Goal: Task Accomplishment & Management: Use online tool/utility

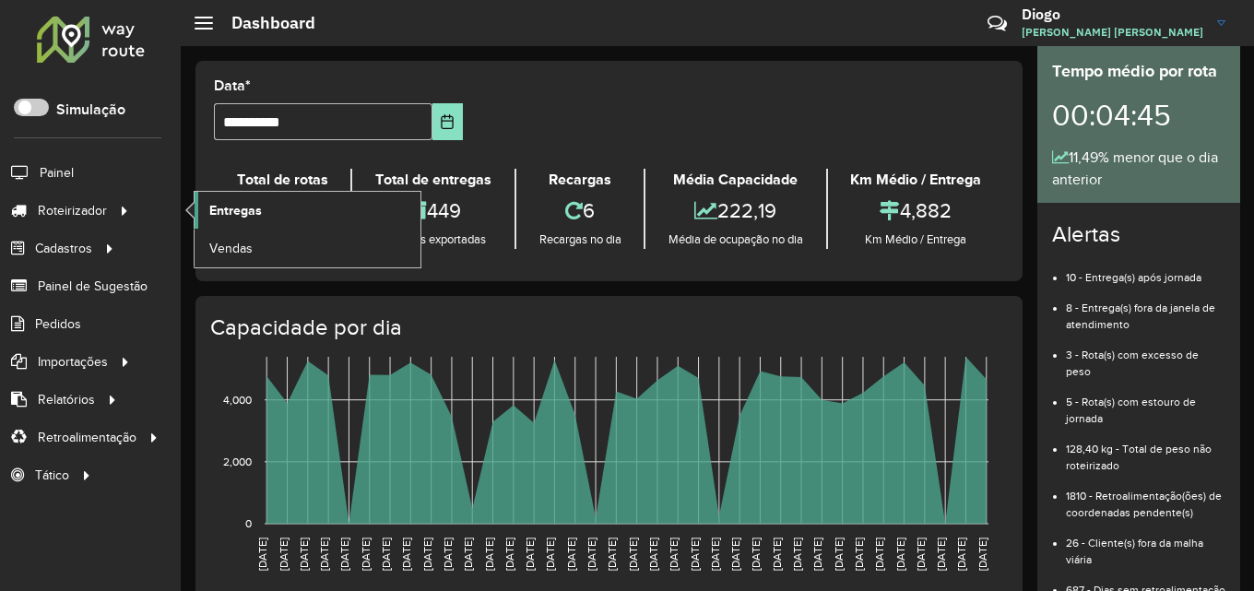
click at [242, 218] on span "Entregas" at bounding box center [235, 210] width 53 height 19
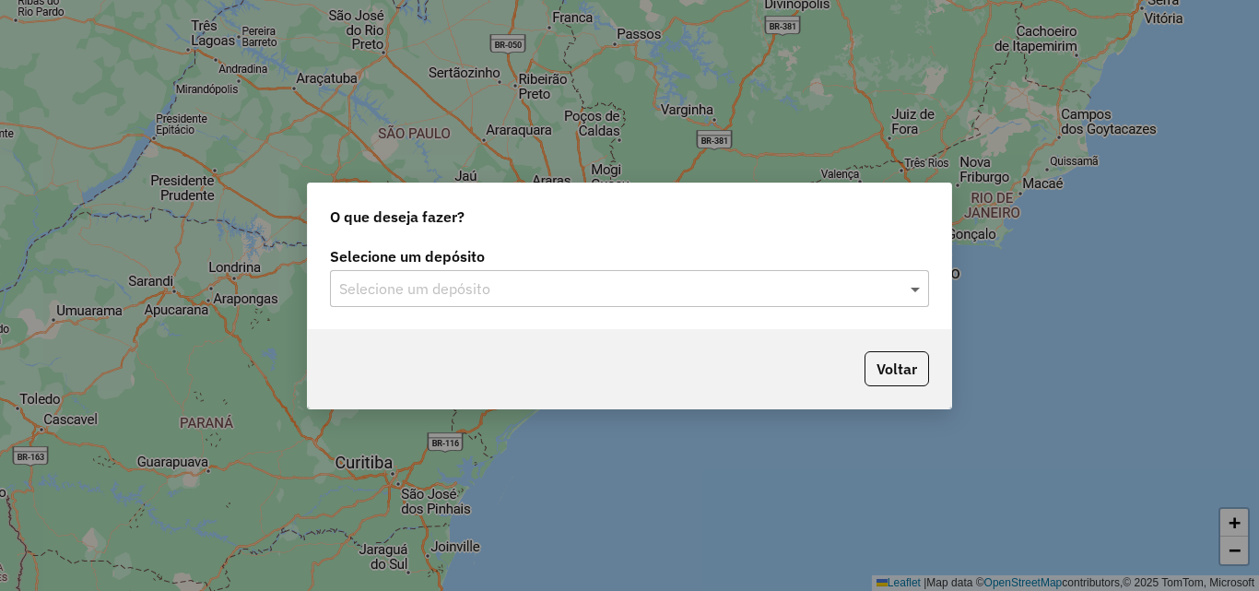
click at [912, 298] on span at bounding box center [917, 288] width 23 height 22
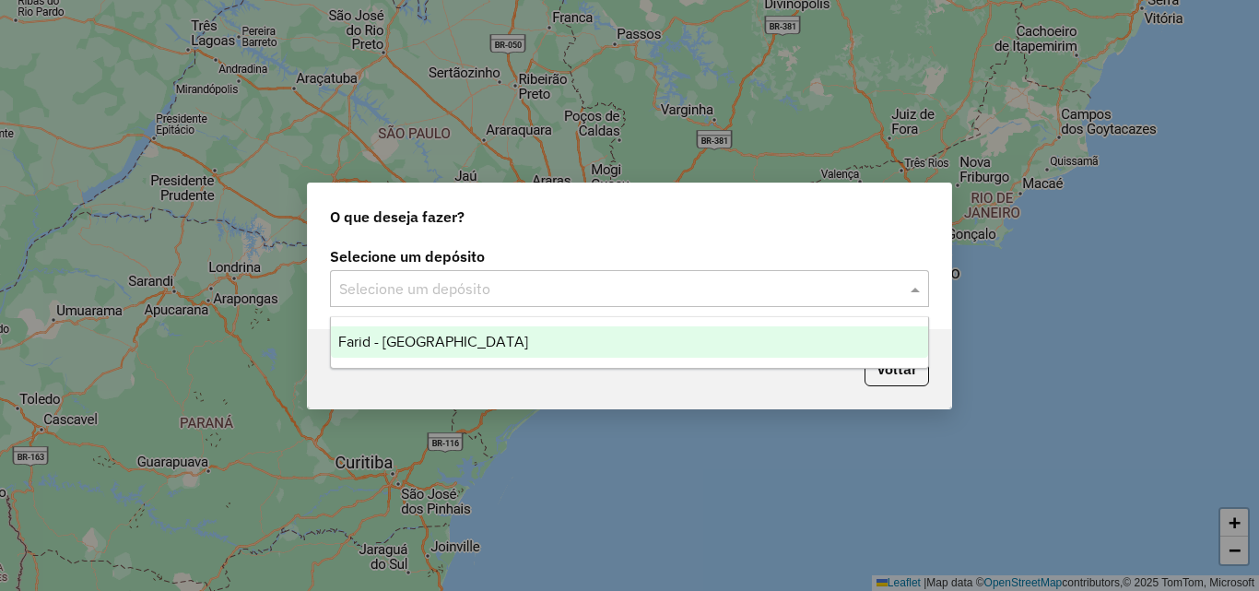
click at [639, 334] on div "Farid - [GEOGRAPHIC_DATA]" at bounding box center [629, 341] width 597 height 31
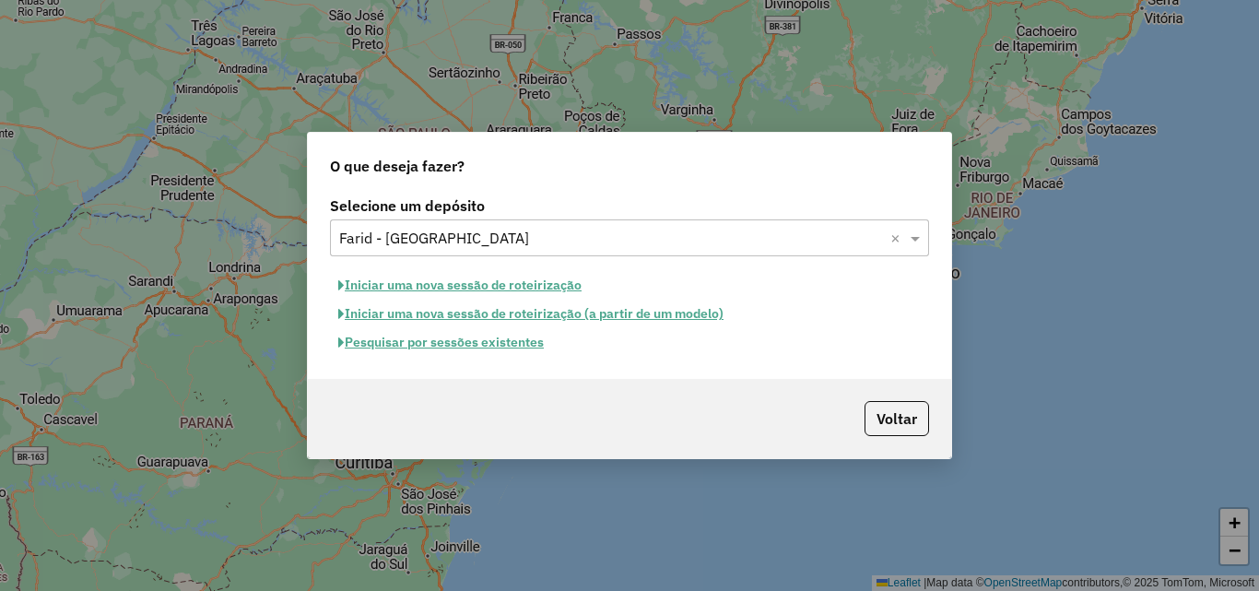
click at [488, 345] on button "Pesquisar por sessões existentes" at bounding box center [441, 342] width 222 height 29
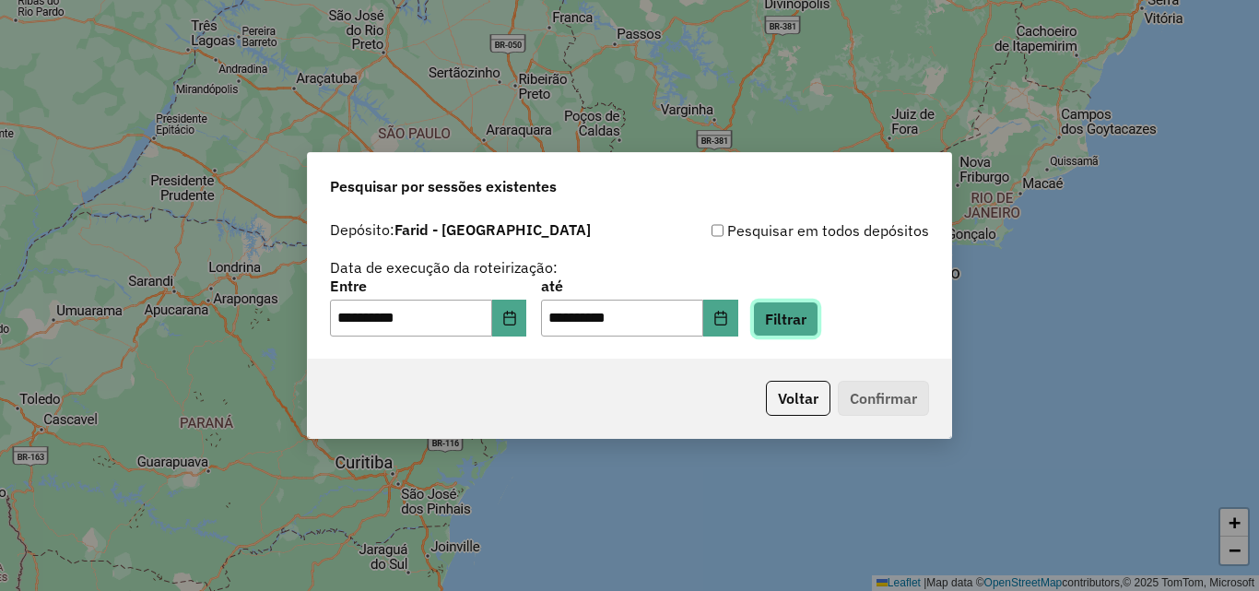
click at [817, 312] on button "Filtrar" at bounding box center [785, 318] width 65 height 35
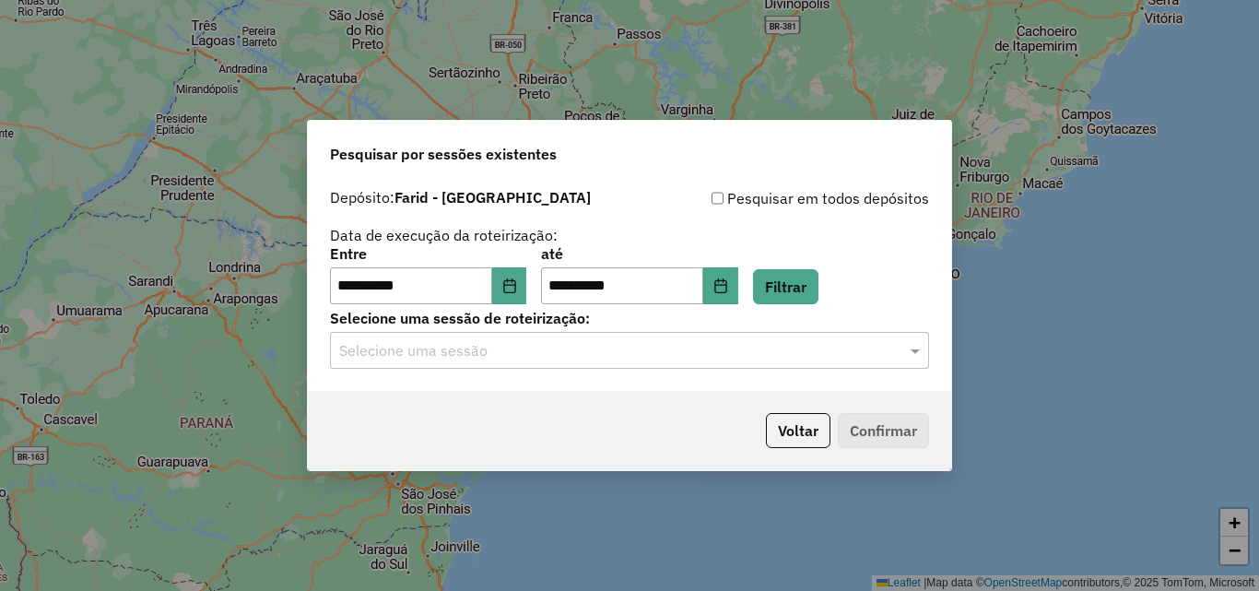
click at [898, 356] on div at bounding box center [629, 350] width 599 height 24
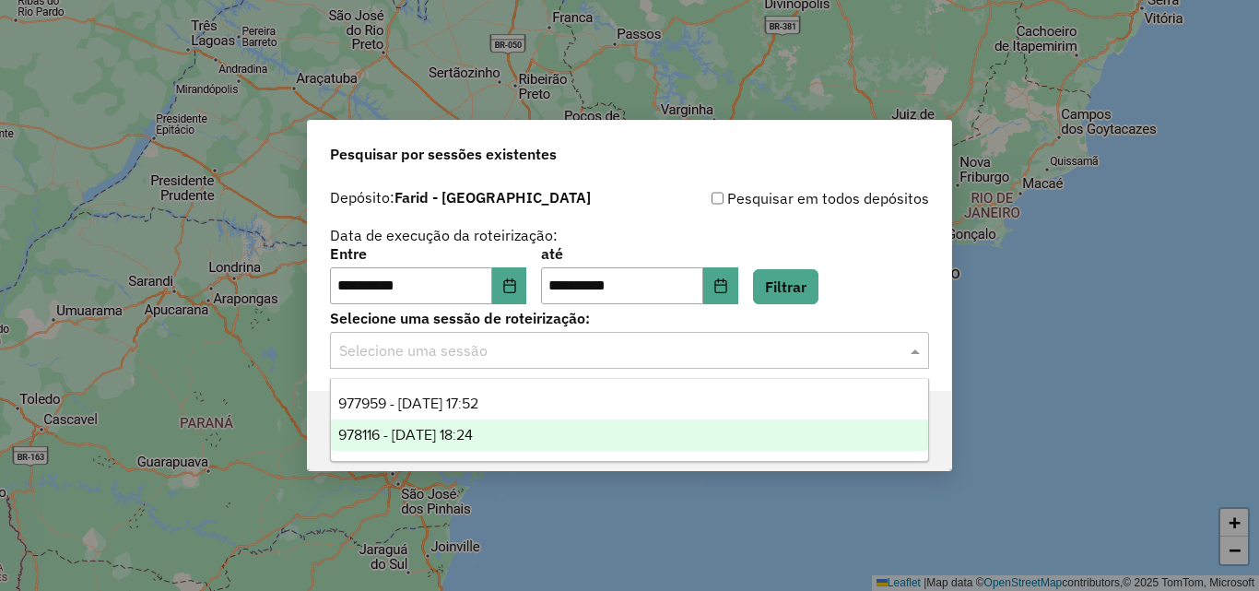
click at [544, 439] on div "978116 - 12/08/2025 18:24" at bounding box center [629, 434] width 597 height 31
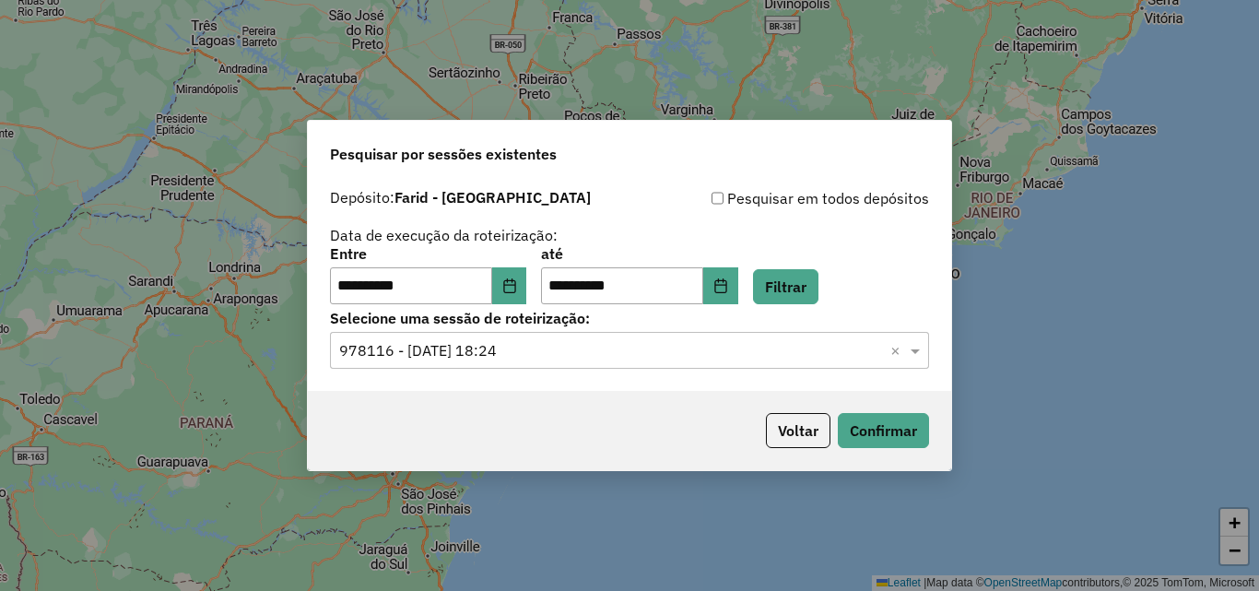
click at [877, 448] on div "Voltar Confirmar" at bounding box center [629, 430] width 643 height 79
click at [868, 425] on button "Confirmar" at bounding box center [883, 430] width 91 height 35
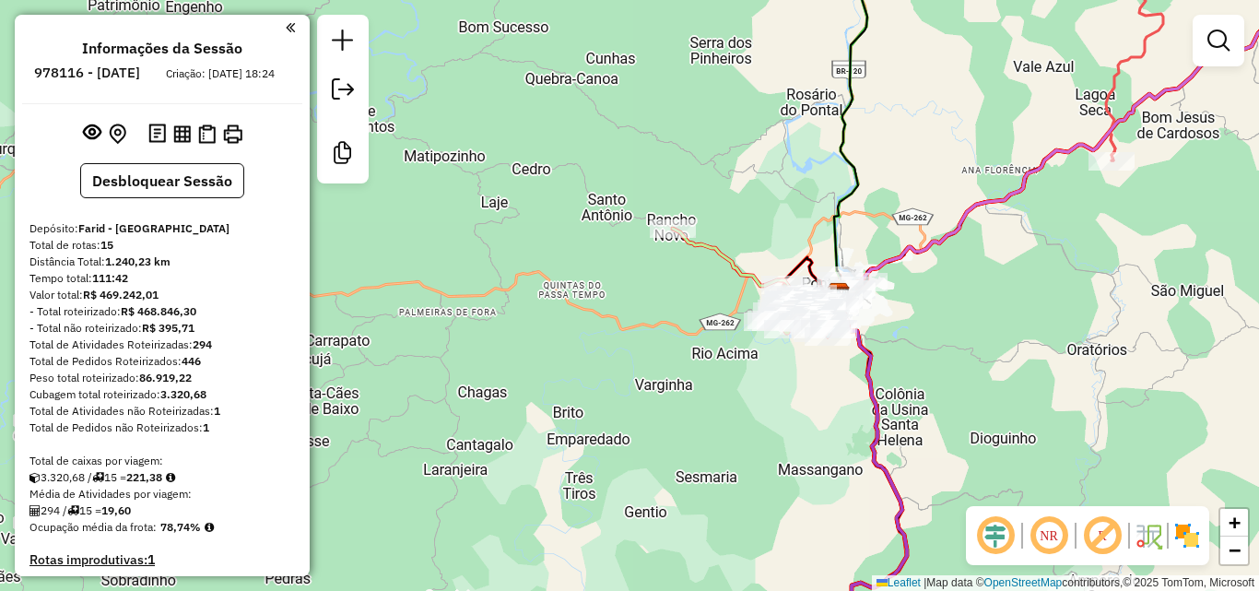
drag, startPoint x: 767, startPoint y: 428, endPoint x: 565, endPoint y: 221, distance: 288.8
click at [569, 228] on div "Janela de atendimento Grade de atendimento Capacidade Transportadoras Veículos …" at bounding box center [629, 295] width 1259 height 591
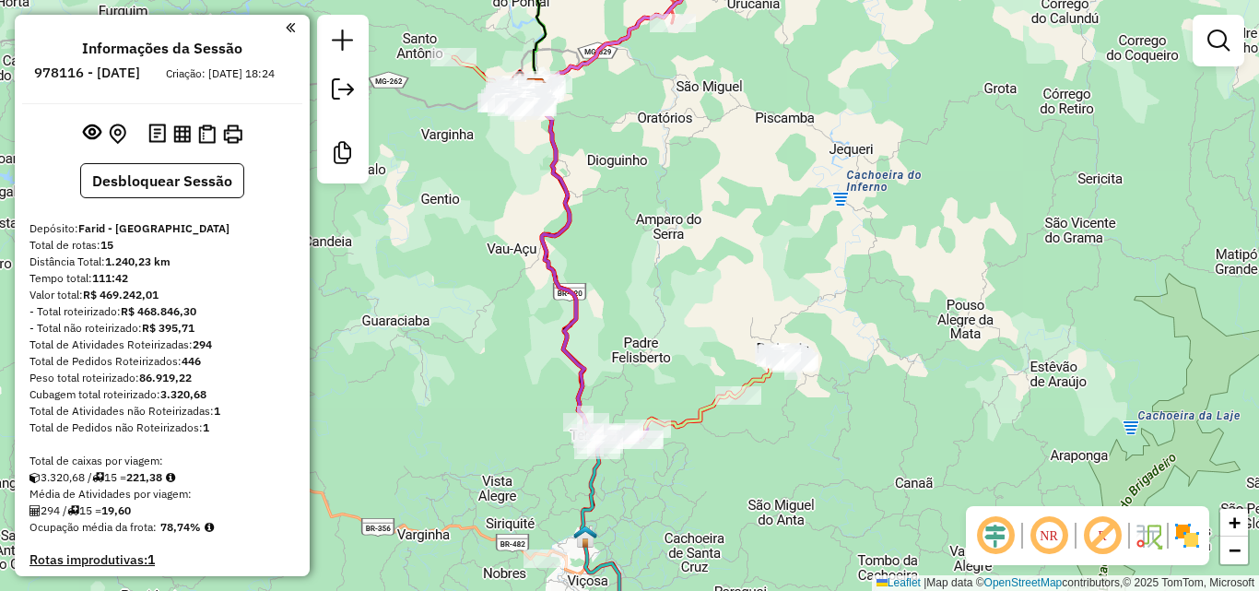
drag, startPoint x: 641, startPoint y: 344, endPoint x: 623, endPoint y: 294, distance: 52.8
click at [623, 294] on div "Janela de atendimento Grade de atendimento Capacidade Transportadoras Veículos …" at bounding box center [629, 295] width 1259 height 591
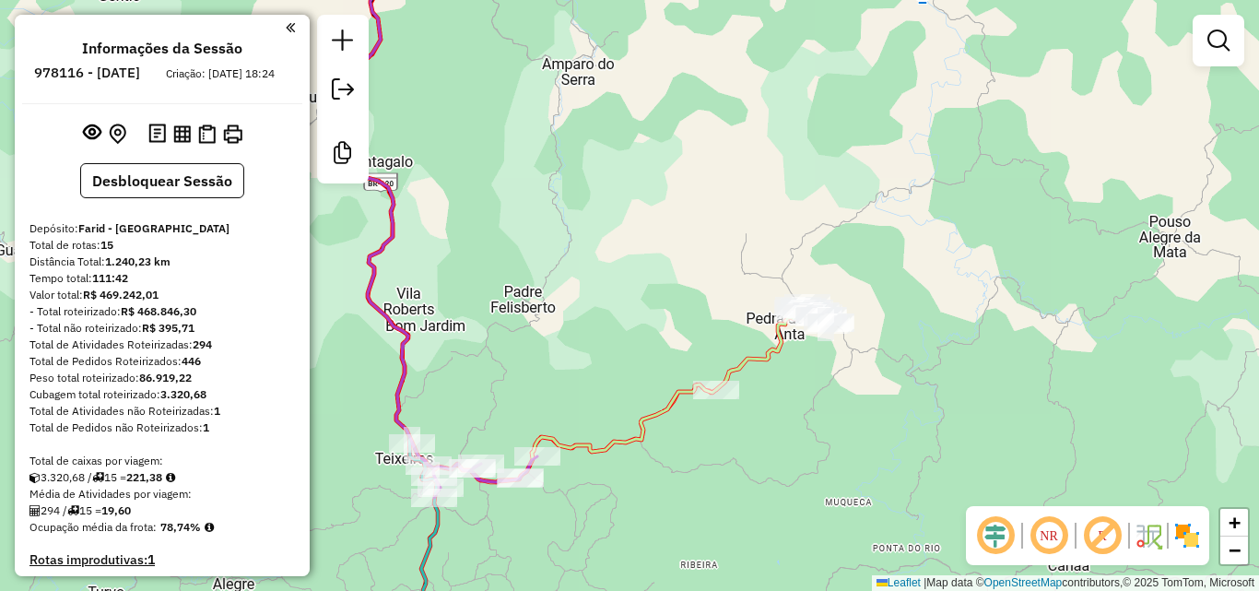
drag, startPoint x: 734, startPoint y: 333, endPoint x: 578, endPoint y: 310, distance: 157.5
click at [578, 310] on div "Janela de atendimento Grade de atendimento Capacidade Transportadoras Veículos …" at bounding box center [629, 295] width 1259 height 591
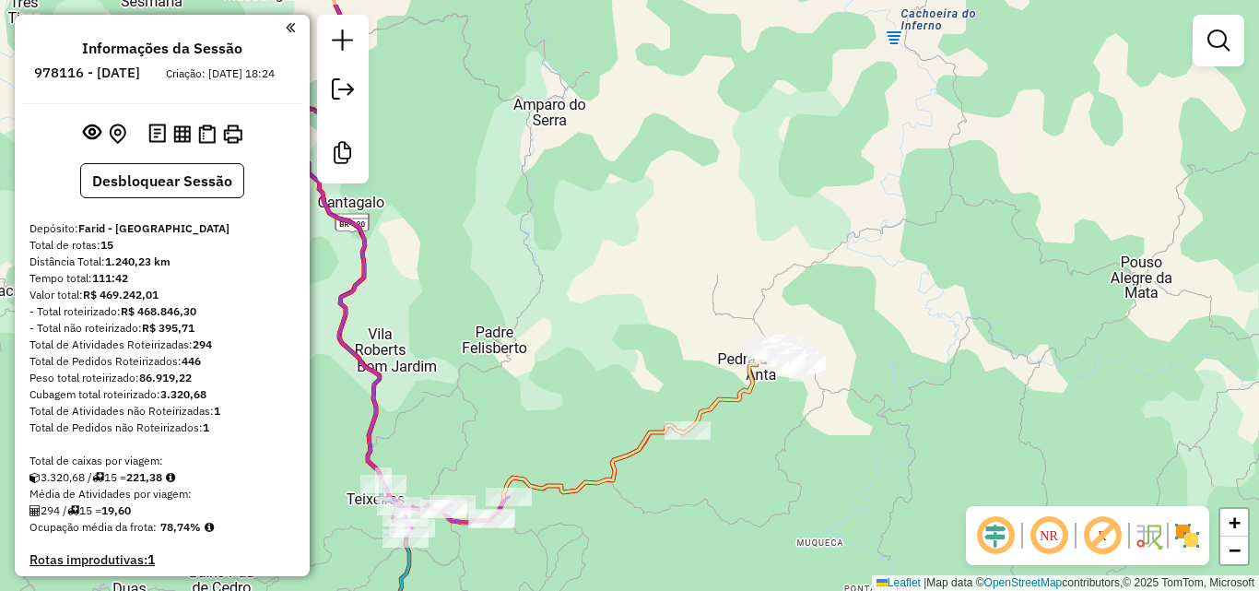
drag, startPoint x: 481, startPoint y: 301, endPoint x: 608, endPoint y: 365, distance: 142.2
click at [608, 365] on div "Janela de atendimento Grade de atendimento Capacidade Transportadoras Veículos …" at bounding box center [629, 295] width 1259 height 591
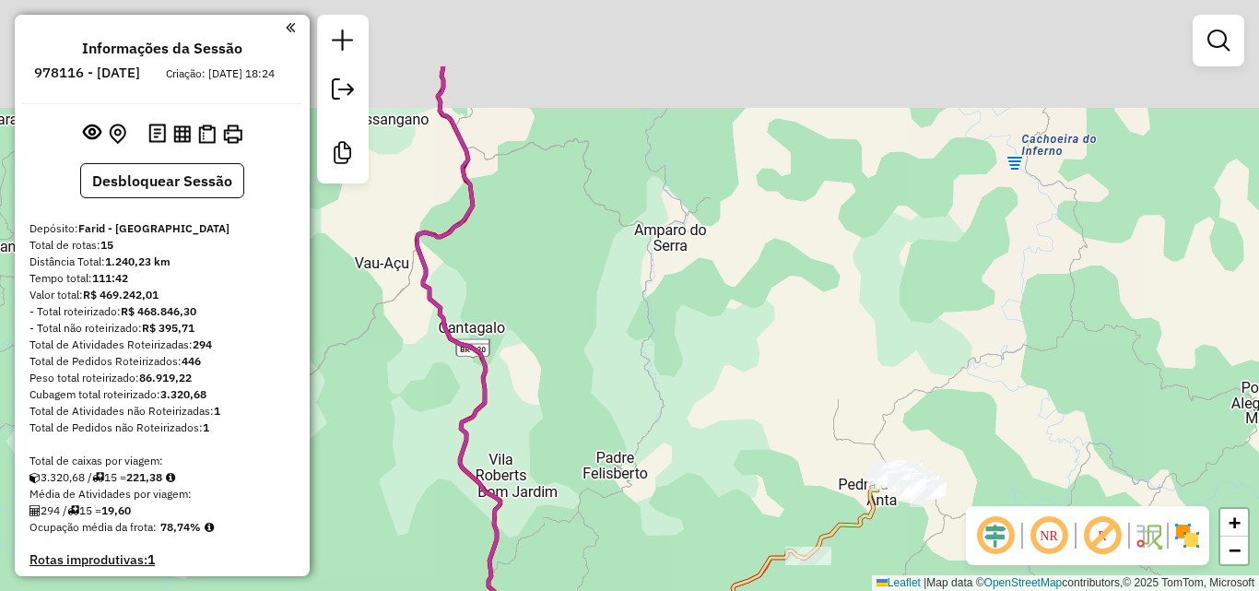
drag, startPoint x: 606, startPoint y: 252, endPoint x: 726, endPoint y: 377, distance: 174.1
click at [726, 377] on div "Janela de atendimento Grade de atendimento Capacidade Transportadoras Veículos …" at bounding box center [629, 295] width 1259 height 591
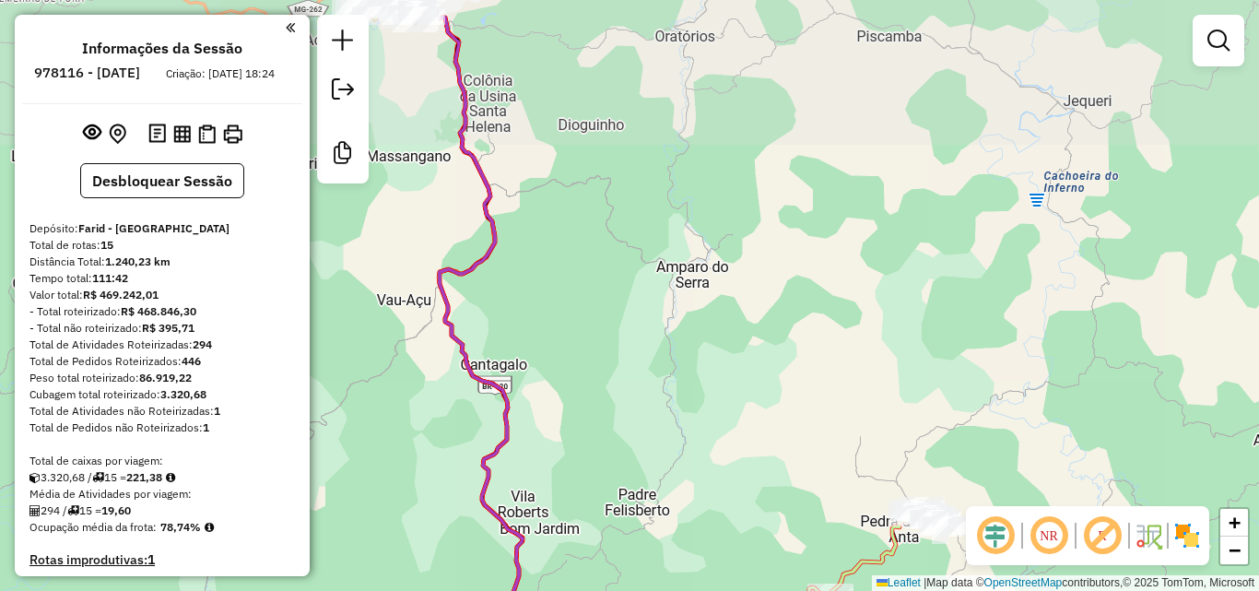
drag, startPoint x: 578, startPoint y: 266, endPoint x: 728, endPoint y: 412, distance: 209.9
click at [731, 414] on div "Janela de atendimento Grade de atendimento Capacidade Transportadoras Veículos …" at bounding box center [629, 295] width 1259 height 591
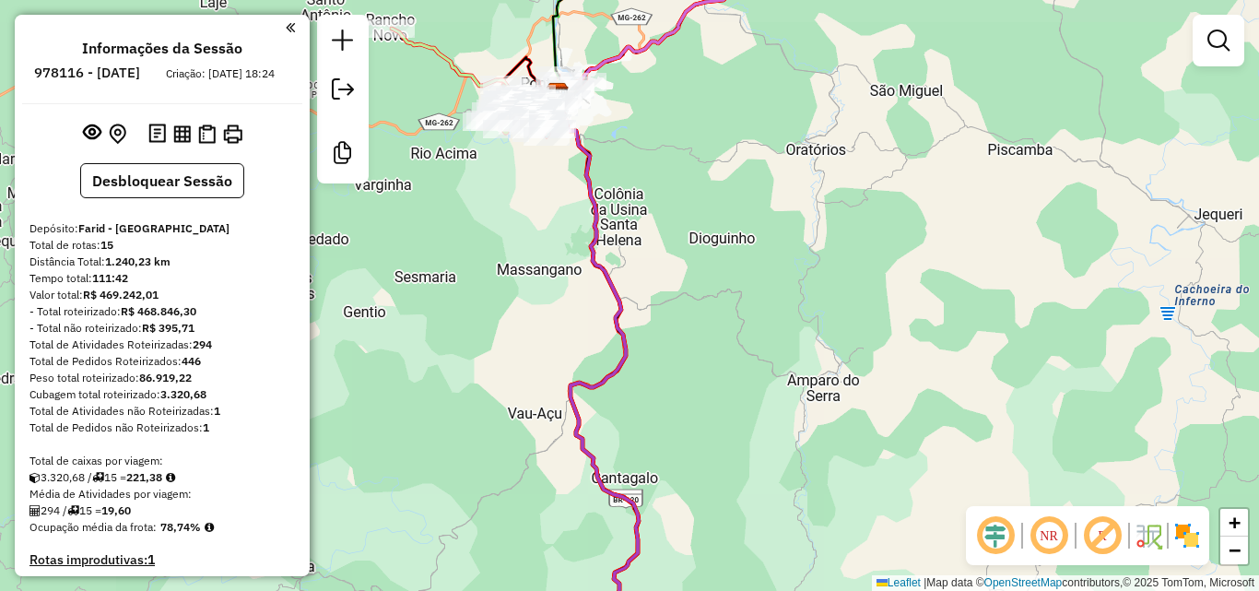
click at [739, 460] on div "Janela de atendimento Grade de atendimento Capacidade Transportadoras Veículos …" at bounding box center [629, 295] width 1259 height 591
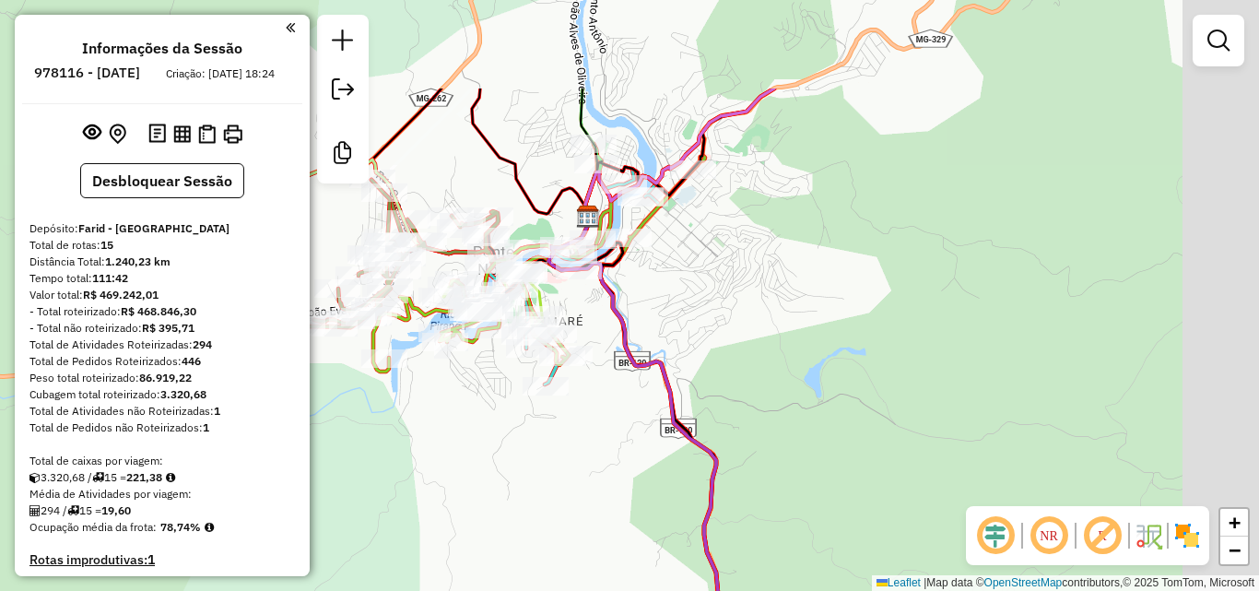
drag, startPoint x: 561, startPoint y: 305, endPoint x: 496, endPoint y: 417, distance: 129.3
click at [496, 421] on div "Janela de atendimento Grade de atendimento Capacidade Transportadoras Veículos …" at bounding box center [629, 295] width 1259 height 591
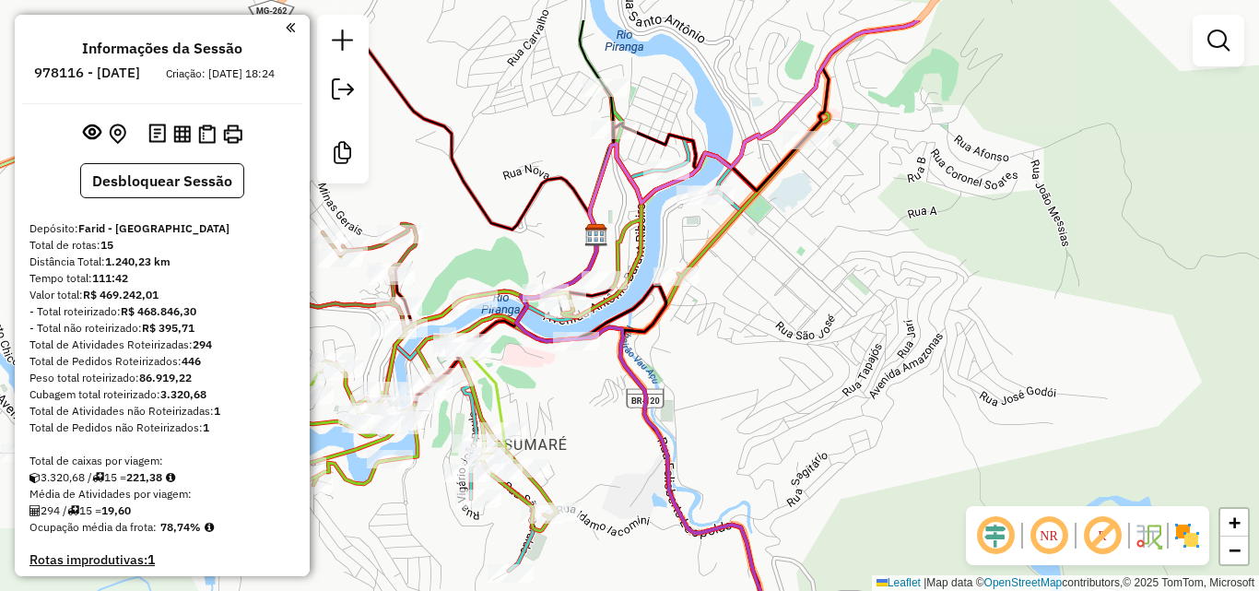
drag, startPoint x: 561, startPoint y: 314, endPoint x: 575, endPoint y: 394, distance: 80.6
click at [575, 394] on div "Janela de atendimento Grade de atendimento Capacidade Transportadoras Veículos …" at bounding box center [629, 295] width 1259 height 591
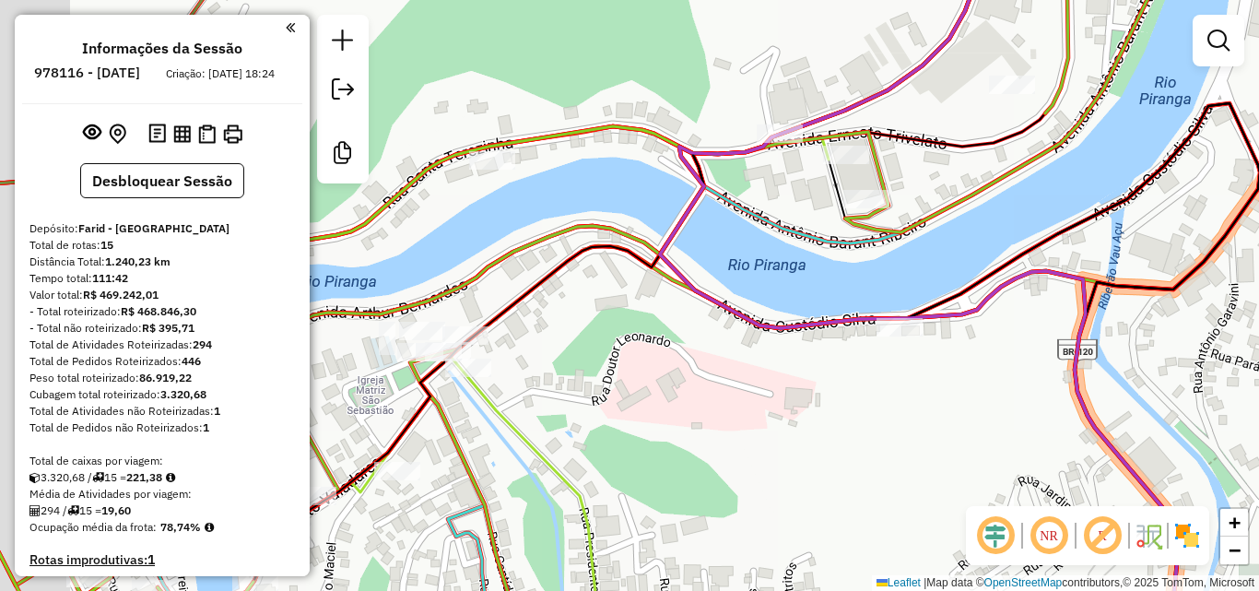
drag, startPoint x: 419, startPoint y: 453, endPoint x: 572, endPoint y: 372, distance: 172.0
click at [572, 372] on div "Janela de atendimento Grade de atendimento Capacidade Transportadoras Veículos …" at bounding box center [629, 295] width 1259 height 591
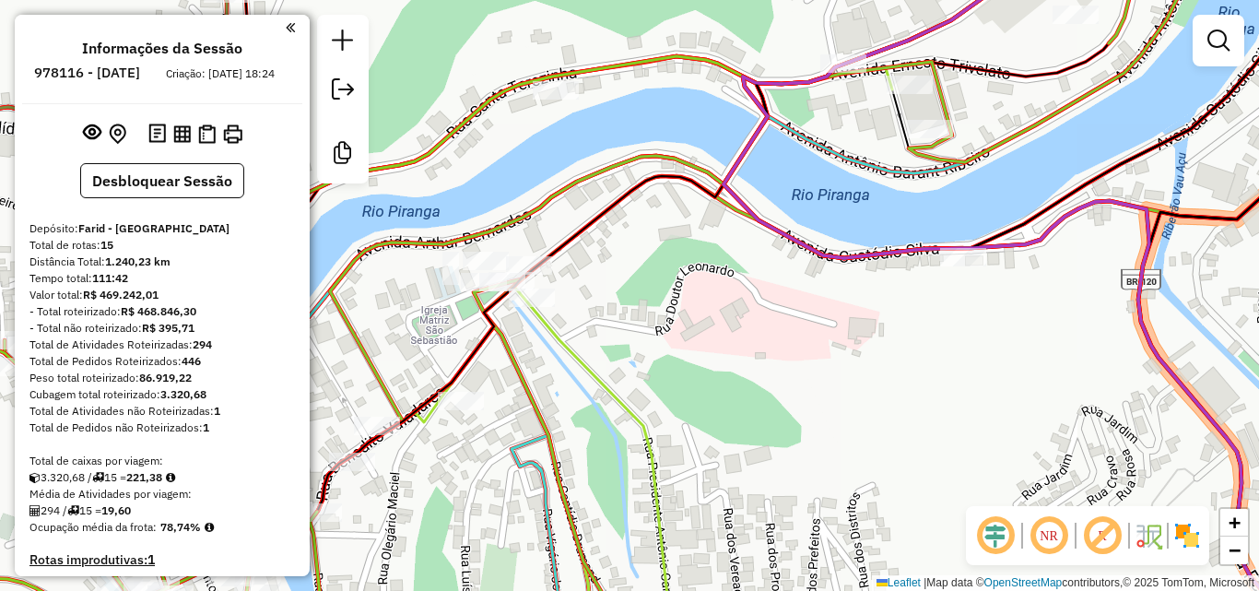
drag, startPoint x: 418, startPoint y: 494, endPoint x: 431, endPoint y: 371, distance: 124.3
click at [431, 372] on div "Janela de atendimento Grade de atendimento Capacidade Transportadoras Veículos …" at bounding box center [629, 295] width 1259 height 591
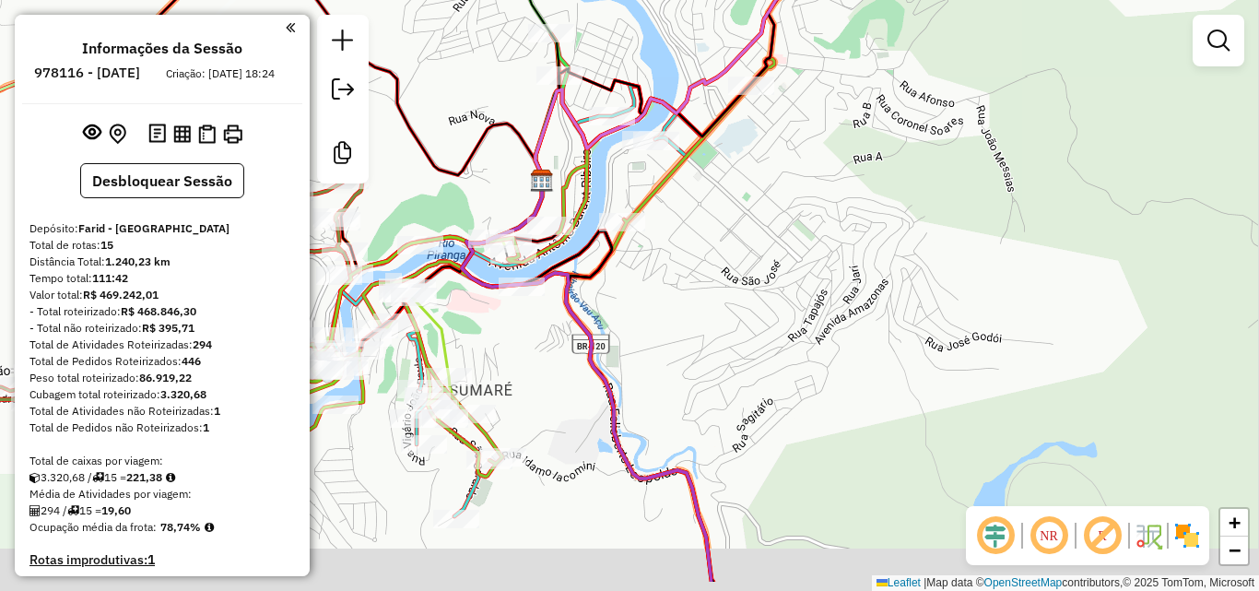
drag, startPoint x: 605, startPoint y: 443, endPoint x: 543, endPoint y: 372, distance: 94.1
click at [543, 372] on div "Janela de atendimento Grade de atendimento Capacidade Transportadoras Veículos …" at bounding box center [629, 295] width 1259 height 591
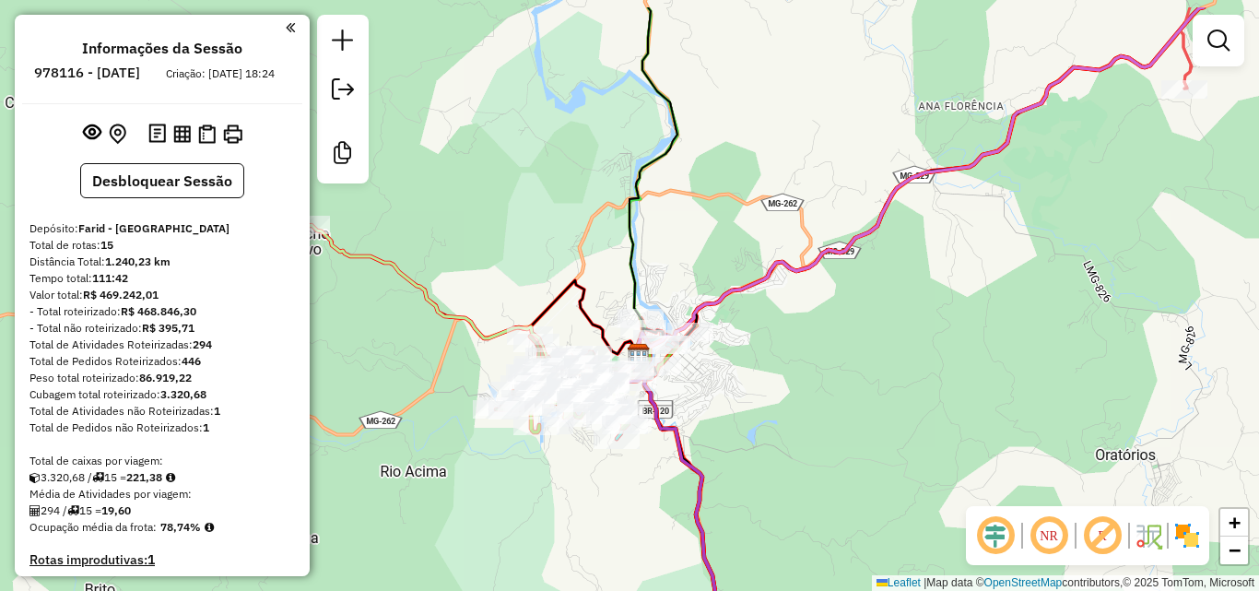
drag, startPoint x: 470, startPoint y: 188, endPoint x: 597, endPoint y: 269, distance: 150.9
click at [597, 266] on div "Janela de atendimento Grade de atendimento Capacidade Transportadoras Veículos …" at bounding box center [629, 295] width 1259 height 591
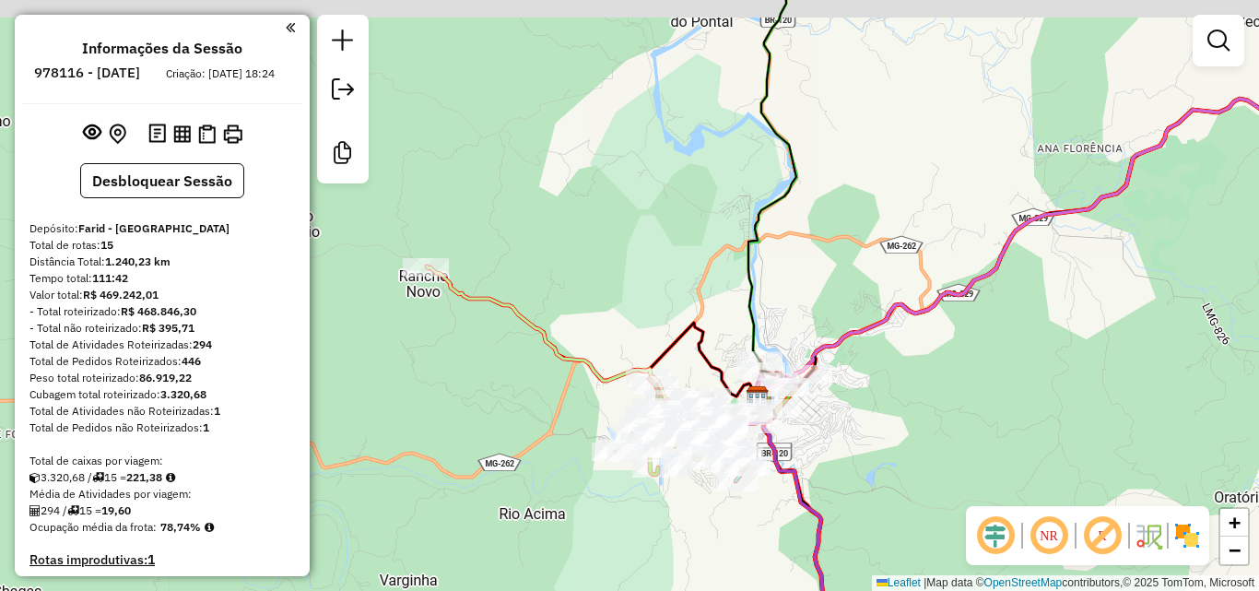
drag, startPoint x: 407, startPoint y: 271, endPoint x: 507, endPoint y: 301, distance: 104.1
click at [507, 301] on icon at bounding box center [631, 473] width 409 height 414
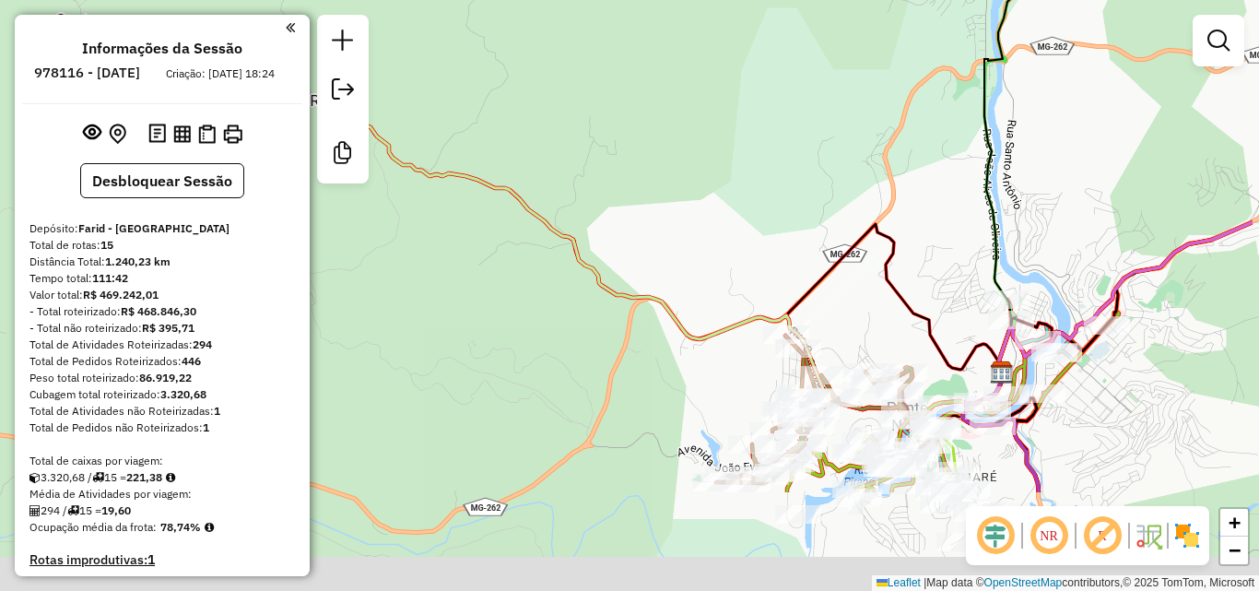
drag, startPoint x: 681, startPoint y: 495, endPoint x: 504, endPoint y: 279, distance: 279.0
click at [499, 277] on div "Janela de atendimento Grade de atendimento Capacidade Transportadoras Veículos …" at bounding box center [629, 295] width 1259 height 591
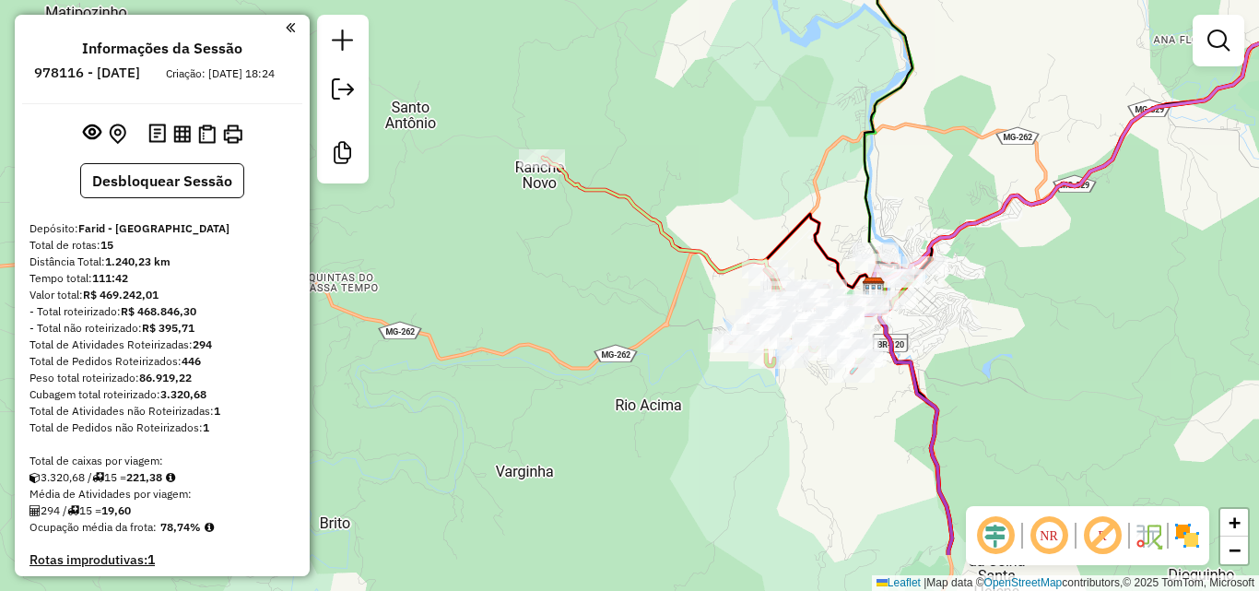
drag, startPoint x: 882, startPoint y: 496, endPoint x: 818, endPoint y: 392, distance: 122.5
click at [819, 395] on div "Janela de atendimento Grade de atendimento Capacidade Transportadoras Veículos …" at bounding box center [629, 295] width 1259 height 591
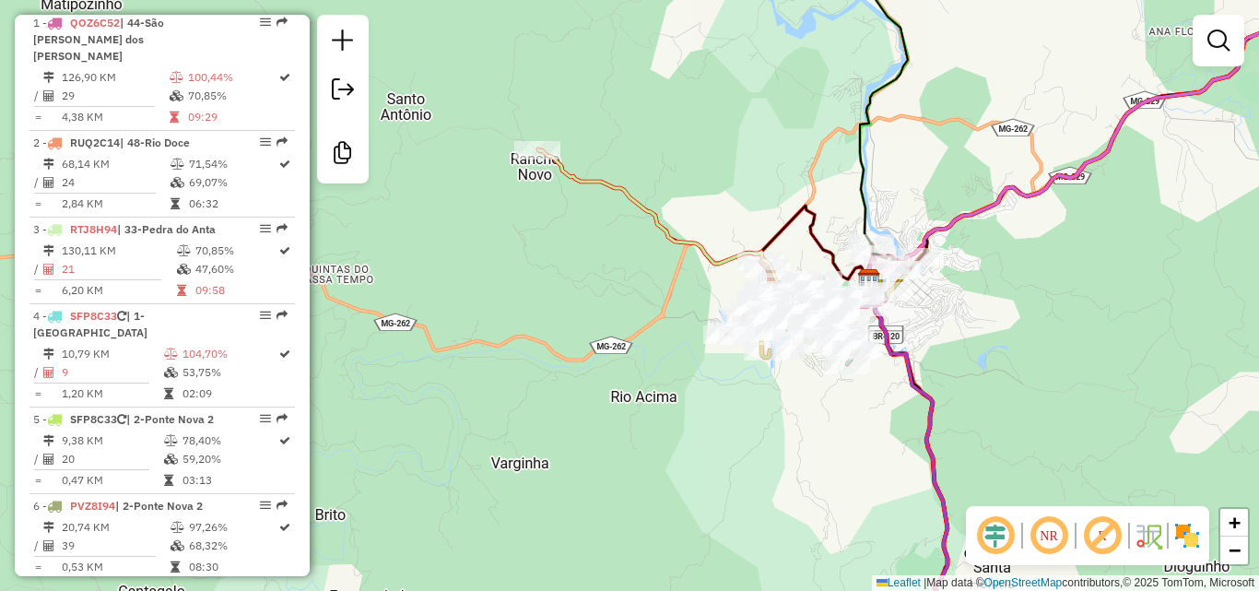
scroll to position [645, 0]
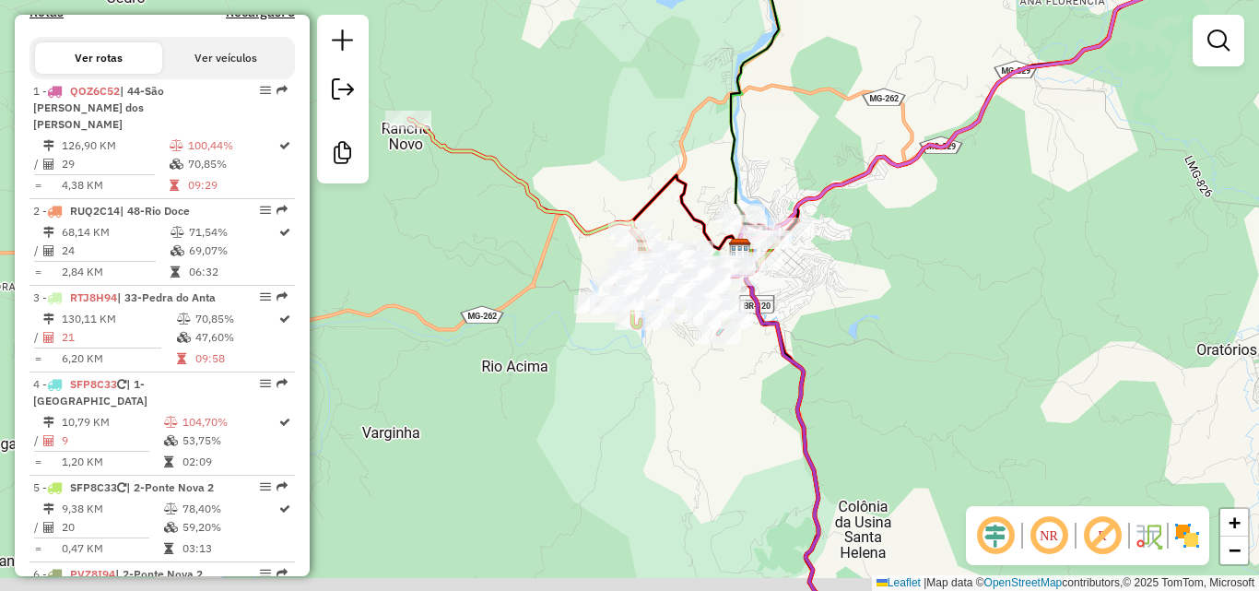
drag, startPoint x: 501, startPoint y: 374, endPoint x: 457, endPoint y: 355, distance: 47.5
click at [467, 361] on div "Janela de atendimento Grade de atendimento Capacidade Transportadoras Veículos …" at bounding box center [629, 295] width 1259 height 591
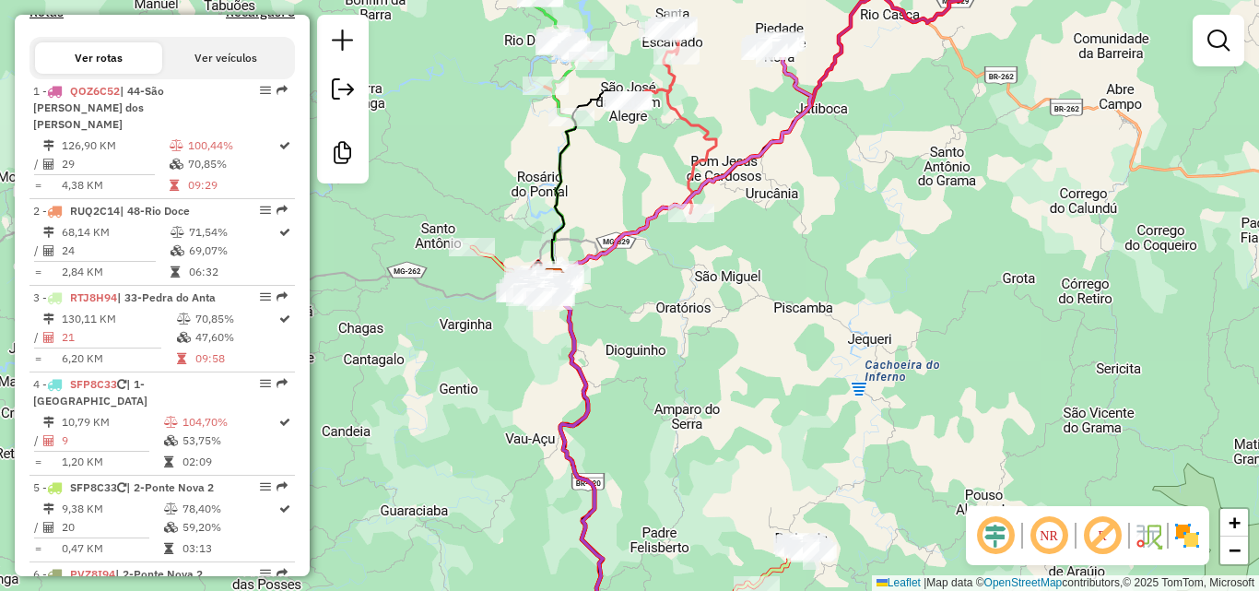
drag, startPoint x: 741, startPoint y: 408, endPoint x: 739, endPoint y: 195, distance: 213.0
click at [739, 195] on div "Janela de atendimento Grade de atendimento Capacidade Transportadoras Veículos …" at bounding box center [629, 295] width 1259 height 591
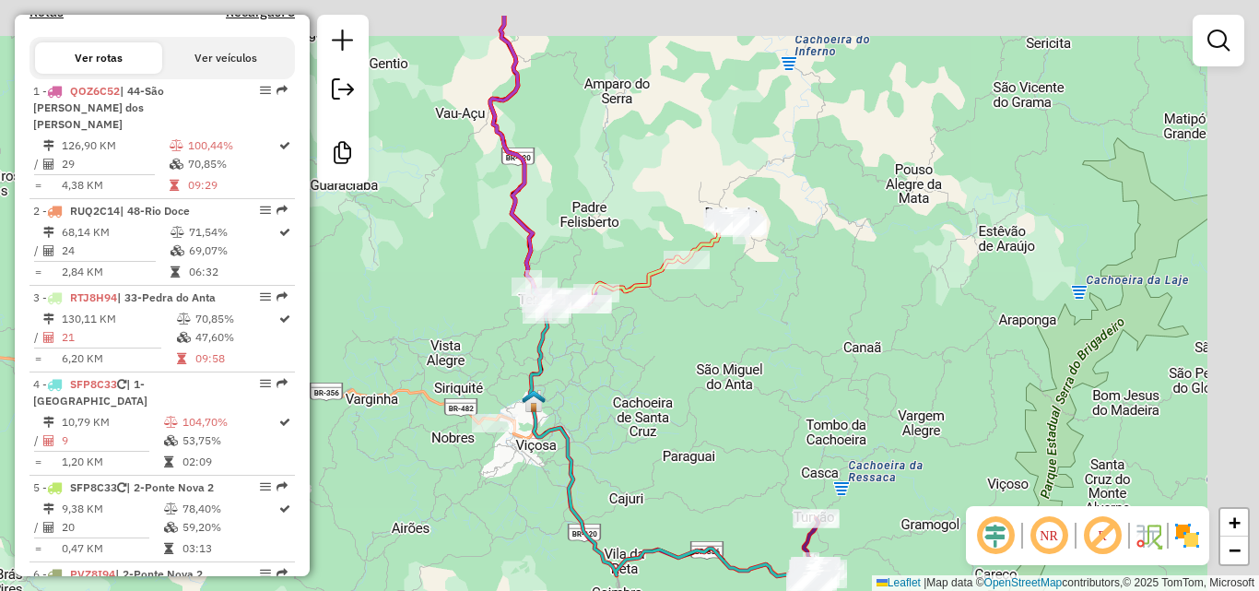
drag, startPoint x: 831, startPoint y: 230, endPoint x: 738, endPoint y: 307, distance: 121.1
click at [738, 310] on div "Janela de atendimento Grade de atendimento Capacidade Transportadoras Veículos …" at bounding box center [629, 295] width 1259 height 591
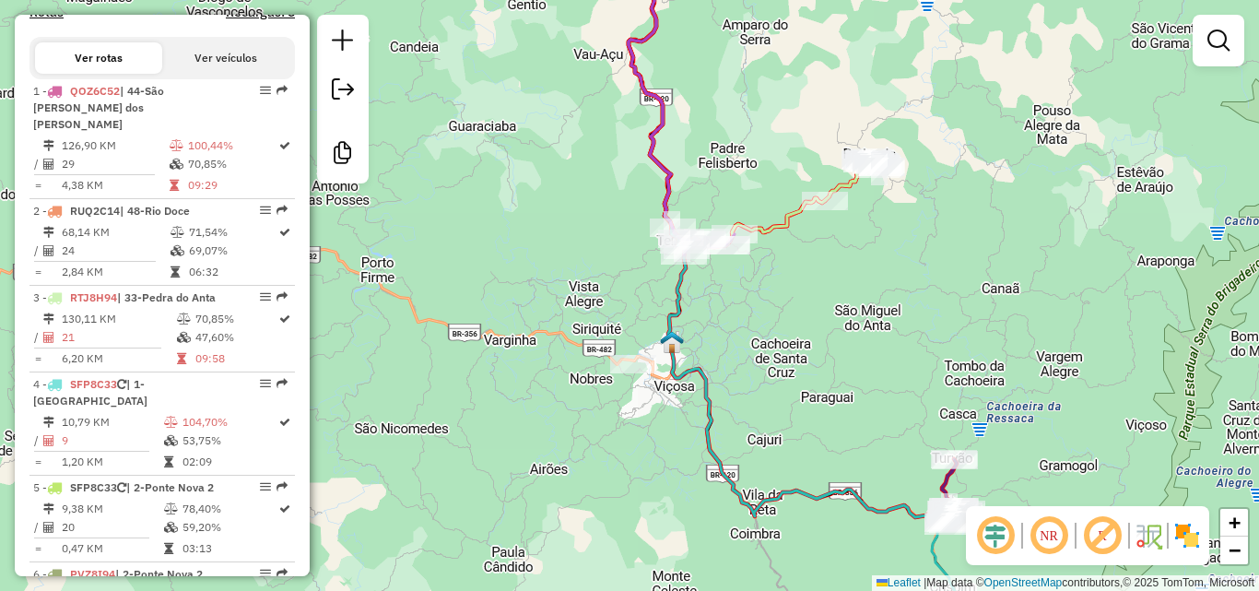
drag, startPoint x: 725, startPoint y: 286, endPoint x: 850, endPoint y: 160, distance: 177.3
click at [850, 160] on div "Janela de atendimento Grade de atendimento Capacidade Transportadoras Veículos …" at bounding box center [629, 295] width 1259 height 591
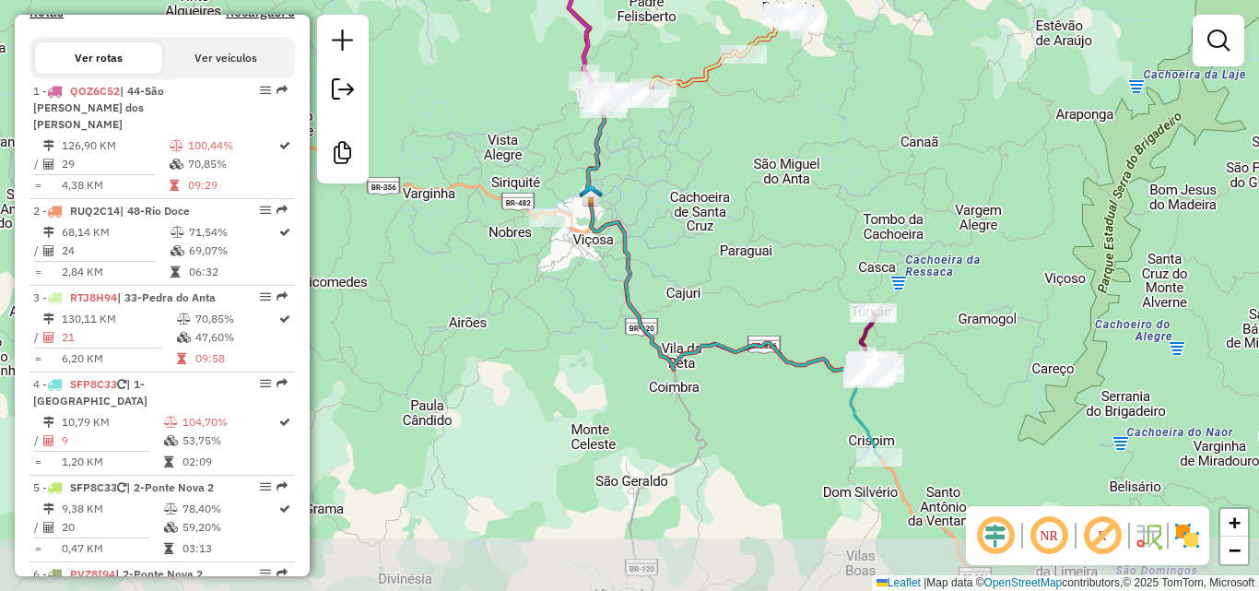
drag, startPoint x: 872, startPoint y: 301, endPoint x: 805, endPoint y: 227, distance: 100.5
click at [805, 227] on div "Janela de atendimento Grade de atendimento Capacidade Transportadoras Veículos …" at bounding box center [629, 295] width 1259 height 591
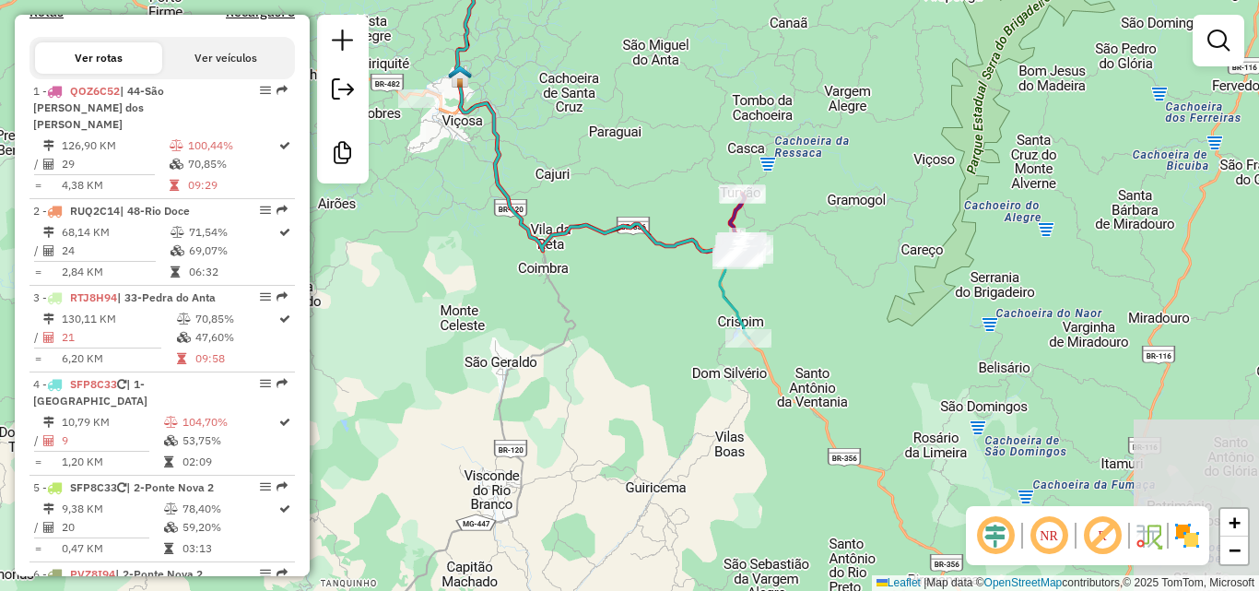
drag, startPoint x: 824, startPoint y: 430, endPoint x: 693, endPoint y: 311, distance: 176.9
click at [693, 311] on div "Janela de atendimento Grade de atendimento Capacidade Transportadoras Veículos …" at bounding box center [629, 295] width 1259 height 591
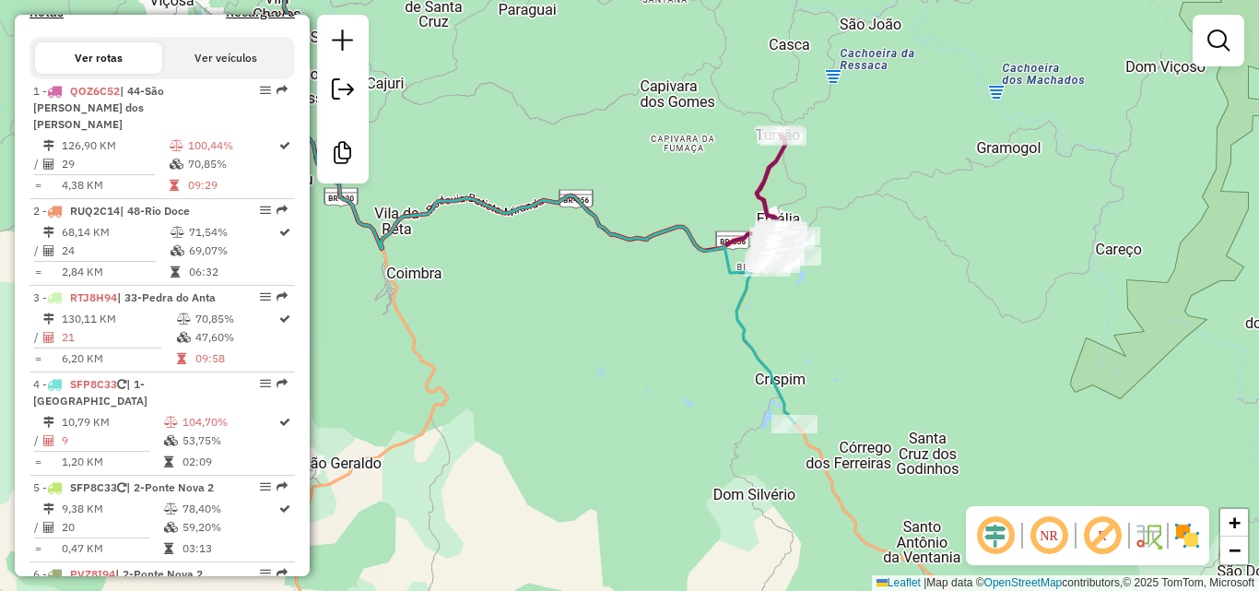
drag, startPoint x: 672, startPoint y: 179, endPoint x: 738, endPoint y: 254, distance: 99.3
click at [738, 254] on div "Janela de atendimento Grade de atendimento Capacidade Transportadoras Veículos …" at bounding box center [629, 295] width 1259 height 591
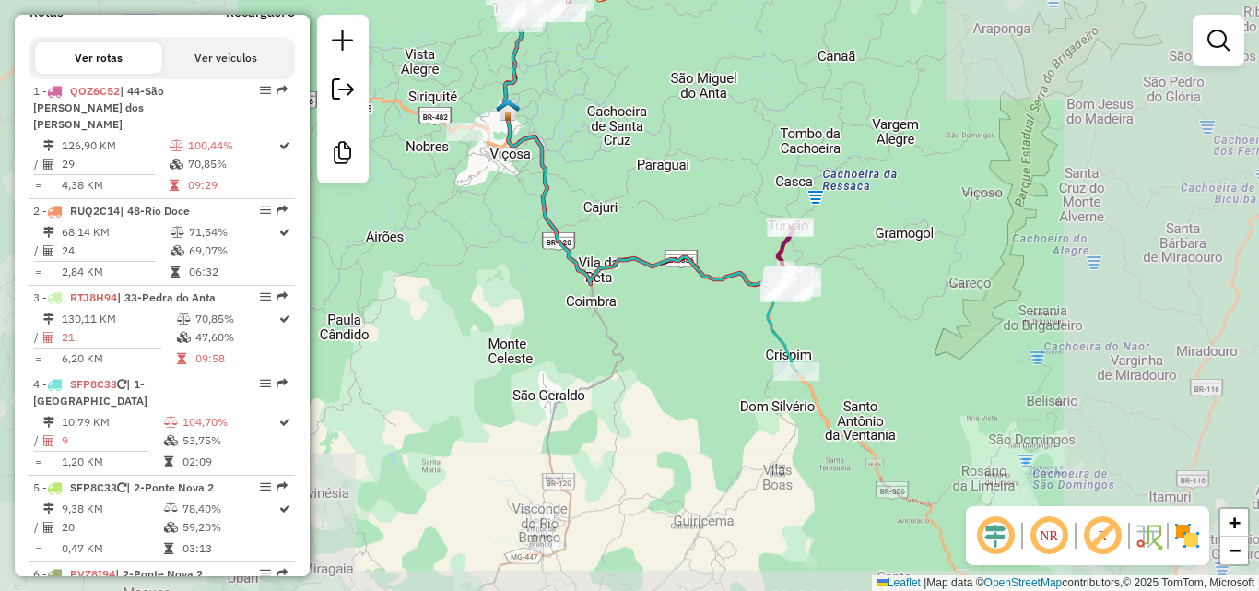
drag, startPoint x: 643, startPoint y: 156, endPoint x: 698, endPoint y: 300, distance: 153.8
click at [698, 300] on div "Janela de atendimento Grade de atendimento Capacidade Transportadoras Veículos …" at bounding box center [629, 295] width 1259 height 591
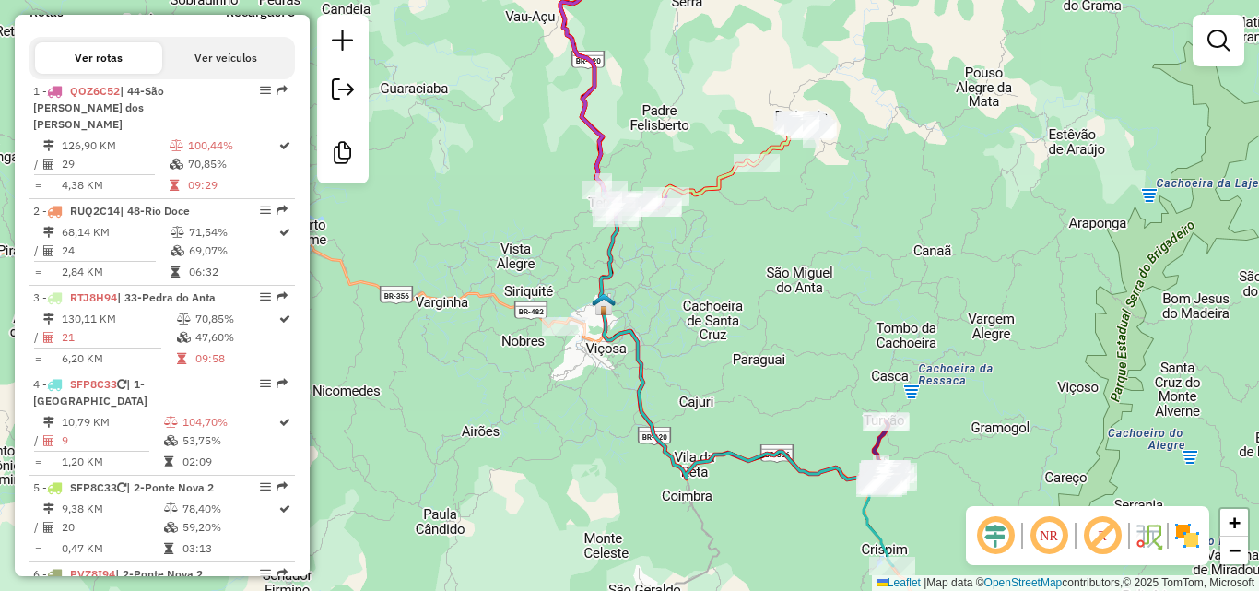
drag, startPoint x: 691, startPoint y: 277, endPoint x: 747, endPoint y: 266, distance: 56.2
click at [844, 407] on div "Janela de atendimento Grade de atendimento Capacidade Transportadoras Veículos …" at bounding box center [629, 295] width 1259 height 591
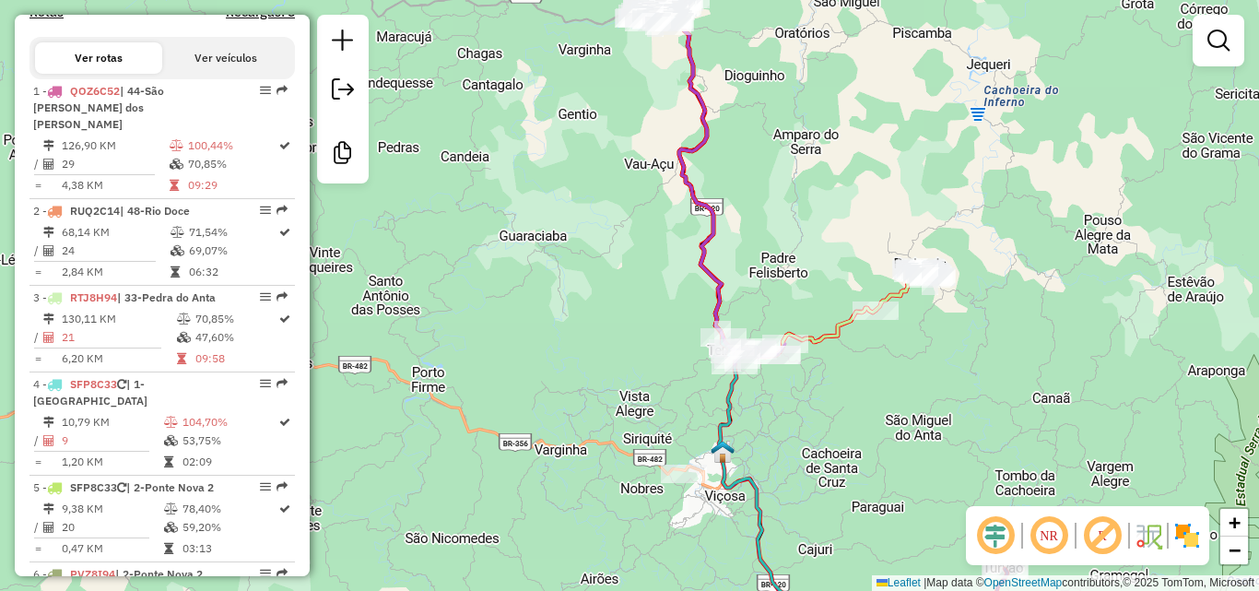
drag, startPoint x: 601, startPoint y: 148, endPoint x: 573, endPoint y: 231, distance: 87.8
click at [635, 382] on div "Janela de atendimento Grade de atendimento Capacidade Transportadoras Veículos …" at bounding box center [629, 295] width 1259 height 591
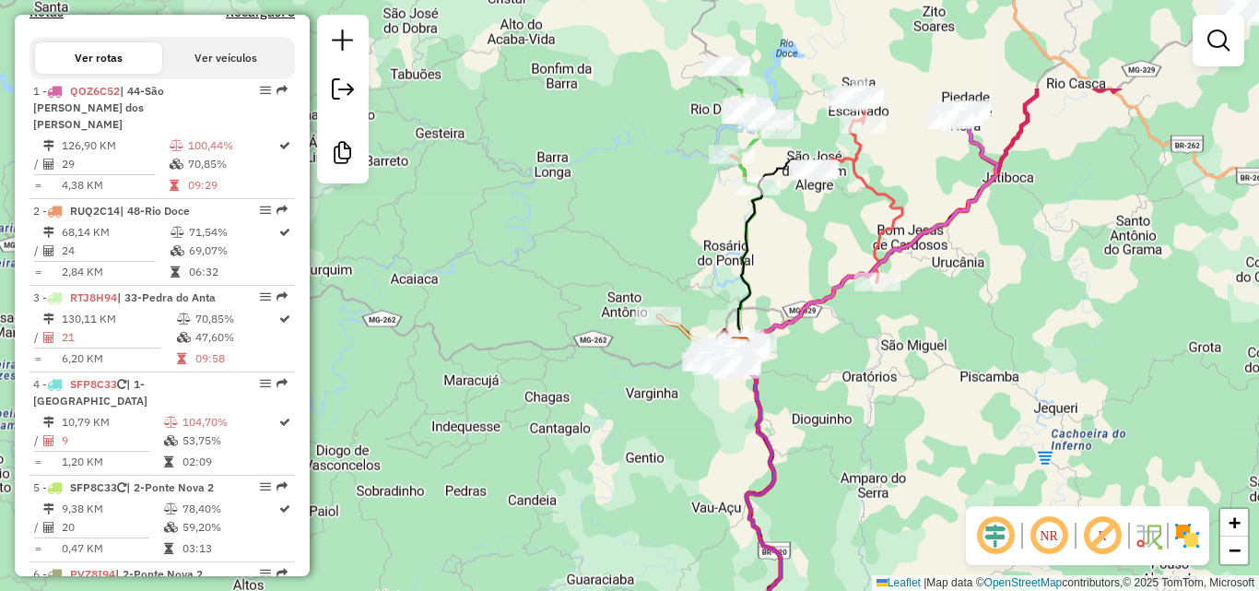
drag, startPoint x: 603, startPoint y: 348, endPoint x: 611, endPoint y: 375, distance: 28.9
click at [611, 375] on div "Janela de atendimento Grade de atendimento Capacidade Transportadoras Veículos …" at bounding box center [629, 295] width 1259 height 591
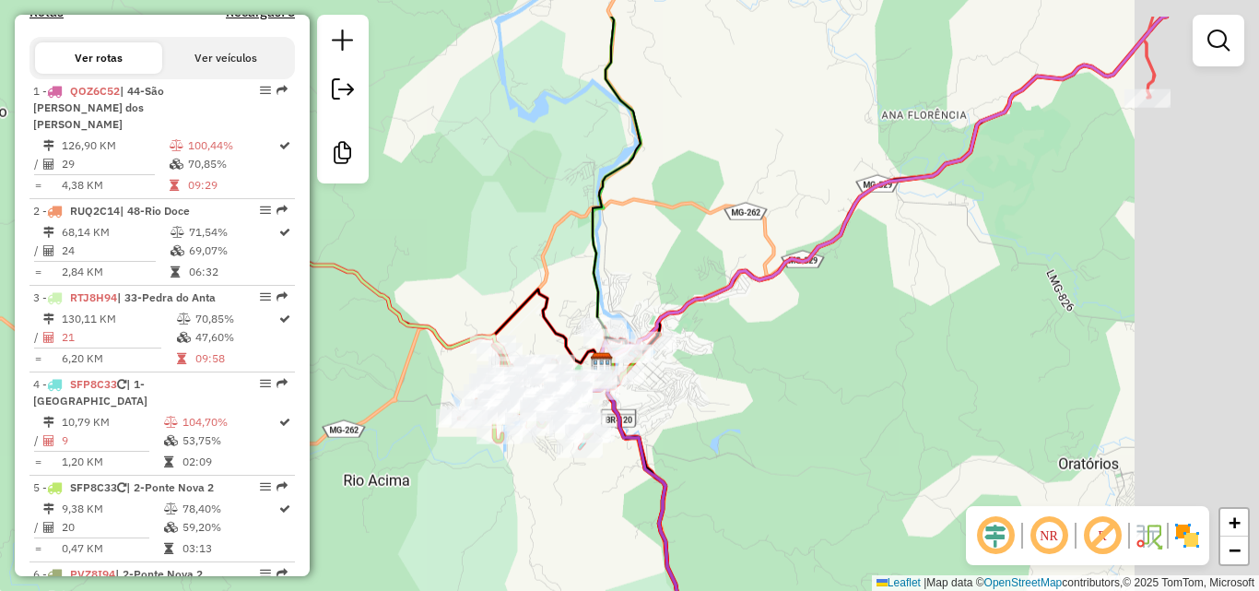
drag, startPoint x: 974, startPoint y: 309, endPoint x: 845, endPoint y: 384, distance: 149.6
click at [845, 384] on div "Janela de atendimento Grade de atendimento Capacidade Transportadoras Veículos …" at bounding box center [629, 295] width 1259 height 591
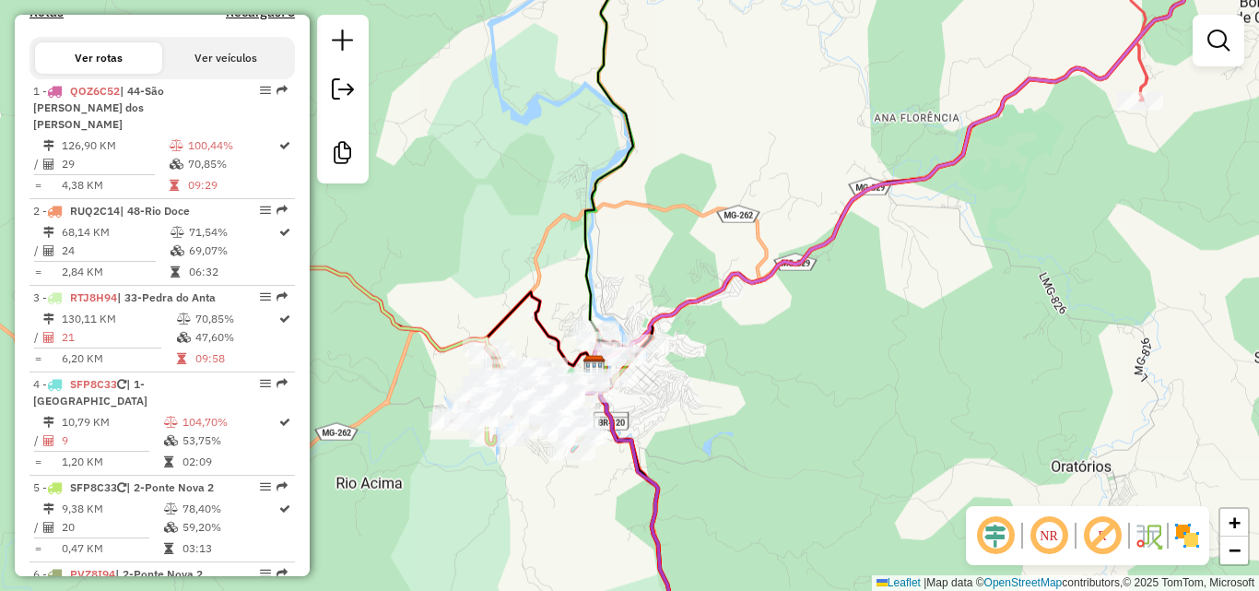
drag, startPoint x: 957, startPoint y: 301, endPoint x: 769, endPoint y: 392, distance: 208.6
click at [769, 392] on div "Janela de atendimento Grade de atendimento Capacidade Transportadoras Veículos …" at bounding box center [629, 295] width 1259 height 591
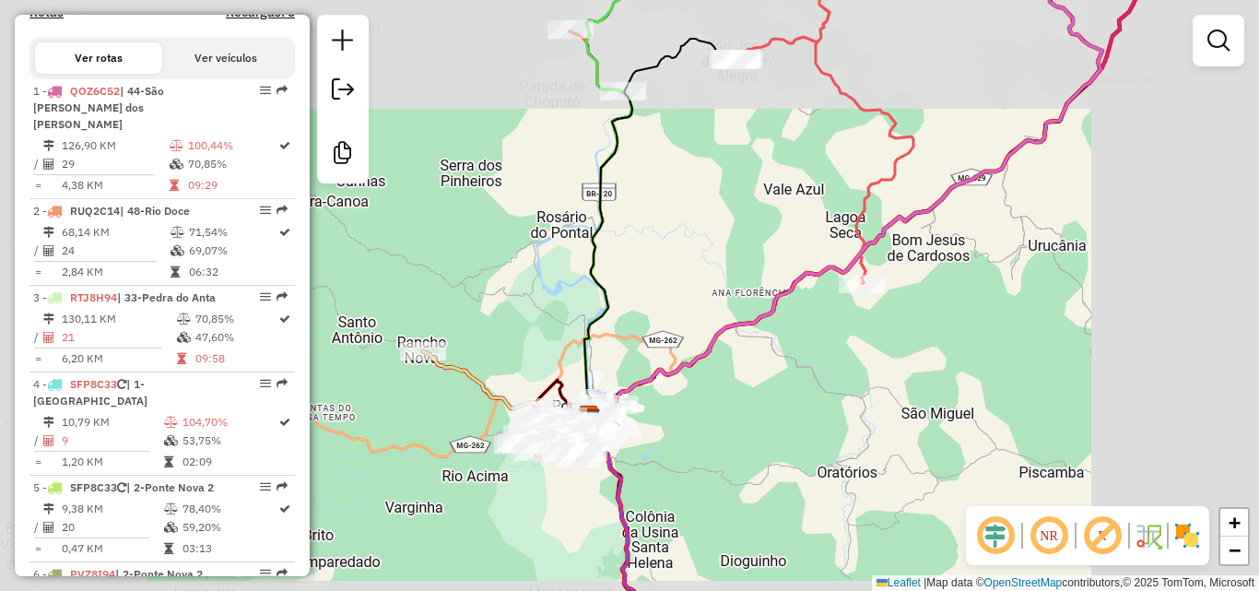
drag, startPoint x: 810, startPoint y: 348, endPoint x: 771, endPoint y: 420, distance: 82.1
click at [771, 420] on div "Janela de atendimento Grade de atendimento Capacidade Transportadoras Veículos …" at bounding box center [629, 295] width 1259 height 591
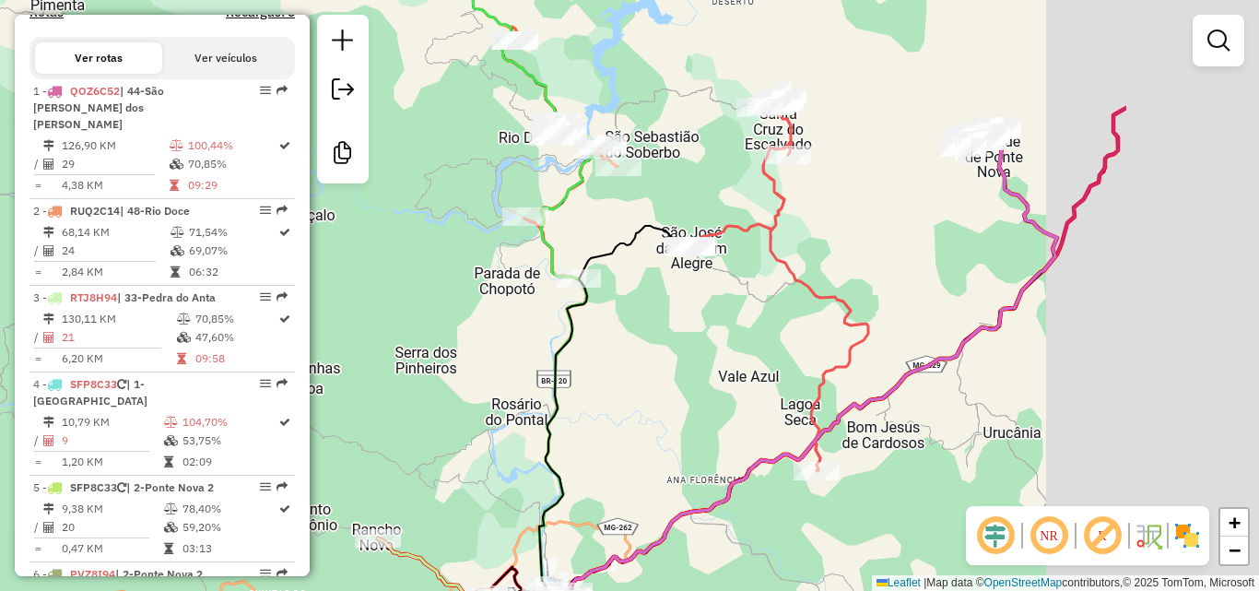
drag, startPoint x: 749, startPoint y: 342, endPoint x: 490, endPoint y: 344, distance: 259.1
click at [490, 344] on div "Janela de atendimento Grade de atendimento Capacidade Transportadoras Veículos …" at bounding box center [629, 295] width 1259 height 591
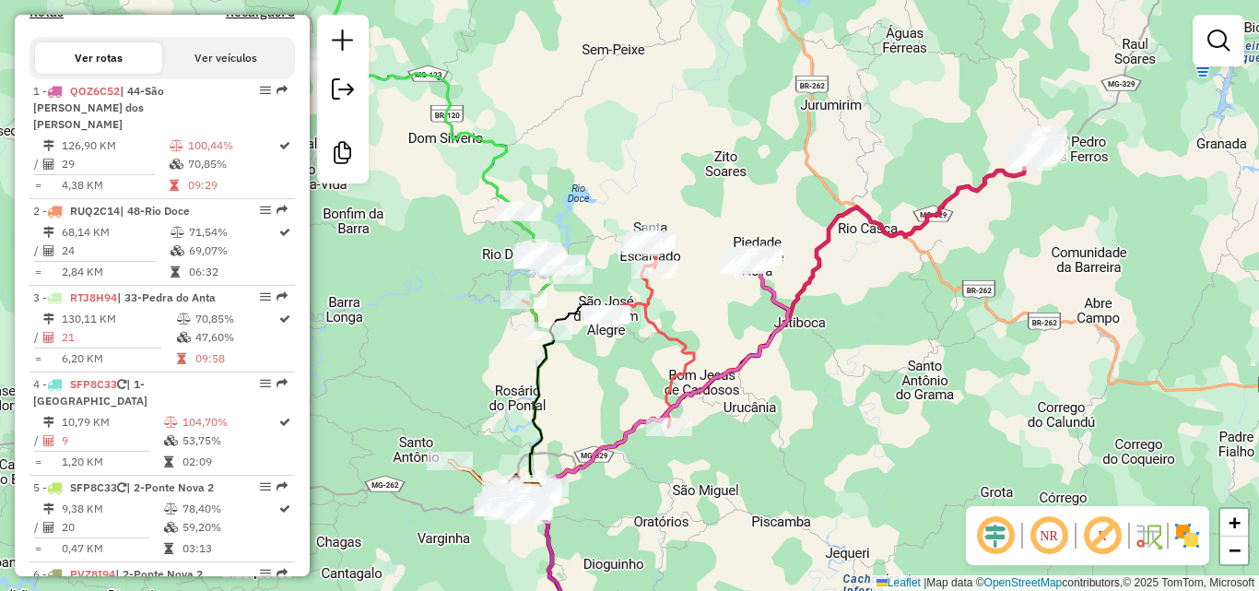
drag, startPoint x: 537, startPoint y: 348, endPoint x: 620, endPoint y: 376, distance: 88.3
click at [620, 376] on div "Janela de atendimento Grade de atendimento Capacidade Transportadoras Veículos …" at bounding box center [629, 295] width 1259 height 591
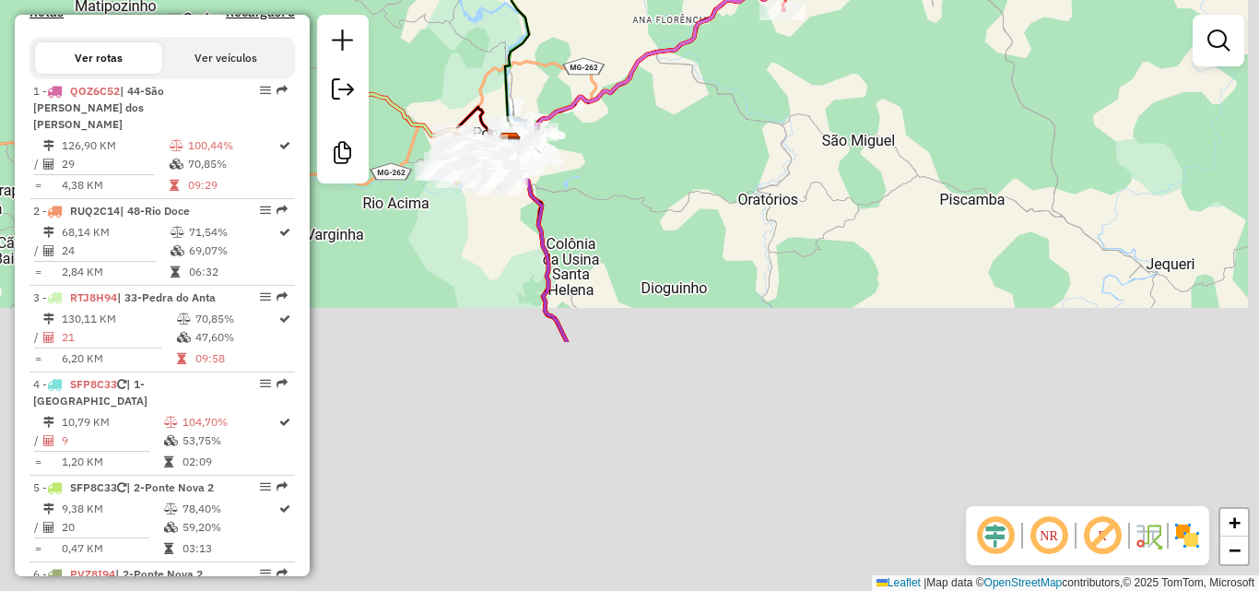
drag, startPoint x: 499, startPoint y: 540, endPoint x: 439, endPoint y: 227, distance: 319.1
click at [439, 227] on div "Janela de atendimento Grade de atendimento Capacidade Transportadoras Veículos …" at bounding box center [629, 295] width 1259 height 591
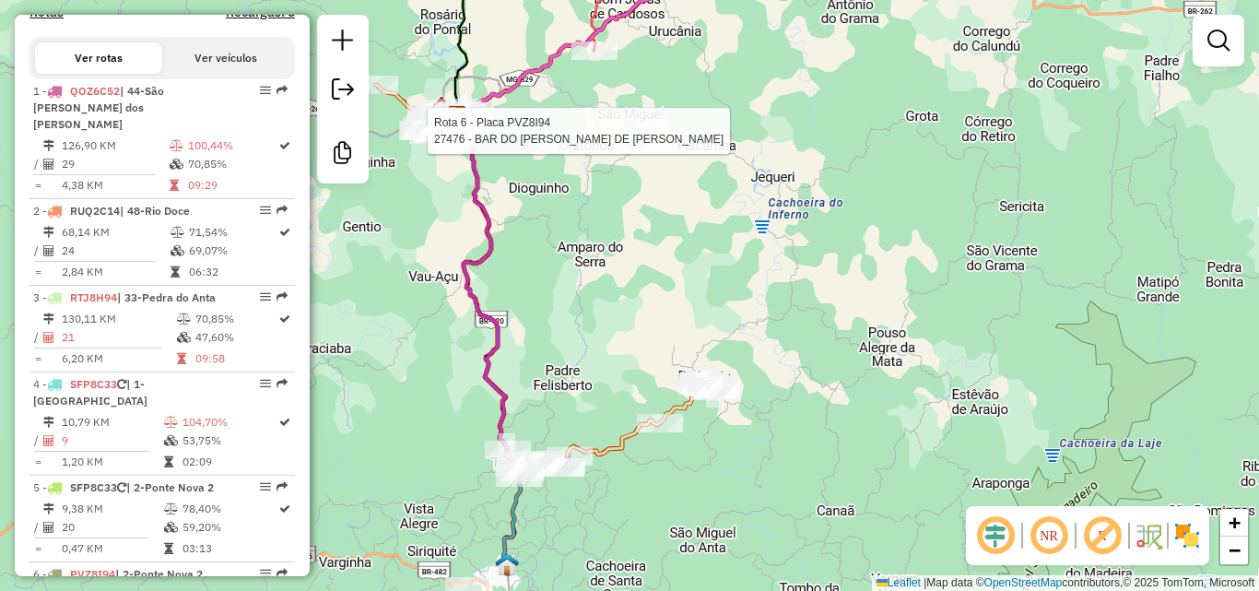
drag, startPoint x: 454, startPoint y: 336, endPoint x: 438, endPoint y: 263, distance: 75.4
click at [438, 263] on div "Rota 6 - Placa PVZ8I94 27476 - BAR DO JOAO DE [PERSON_NAME] de atendimento Grad…" at bounding box center [629, 295] width 1259 height 591
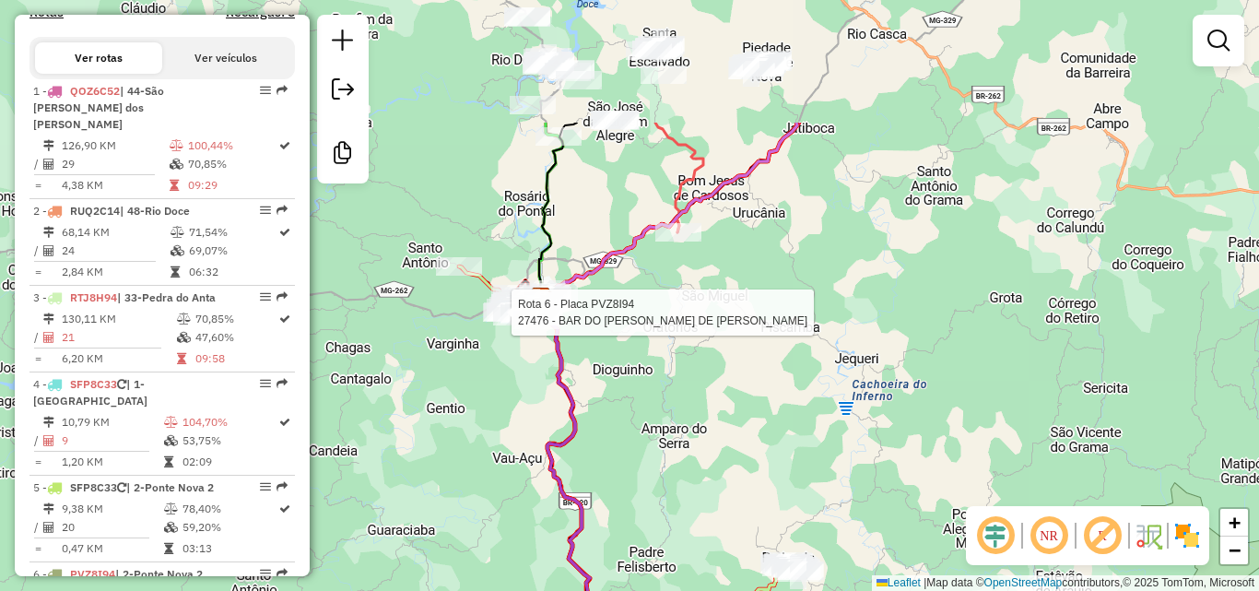
drag, startPoint x: 413, startPoint y: 195, endPoint x: 497, endPoint y: 377, distance: 200.1
click at [497, 377] on div "Rota 6 - Placa PVZ8I94 27476 - BAR DO JOAO DE [PERSON_NAME] de atendimento Grad…" at bounding box center [629, 295] width 1259 height 591
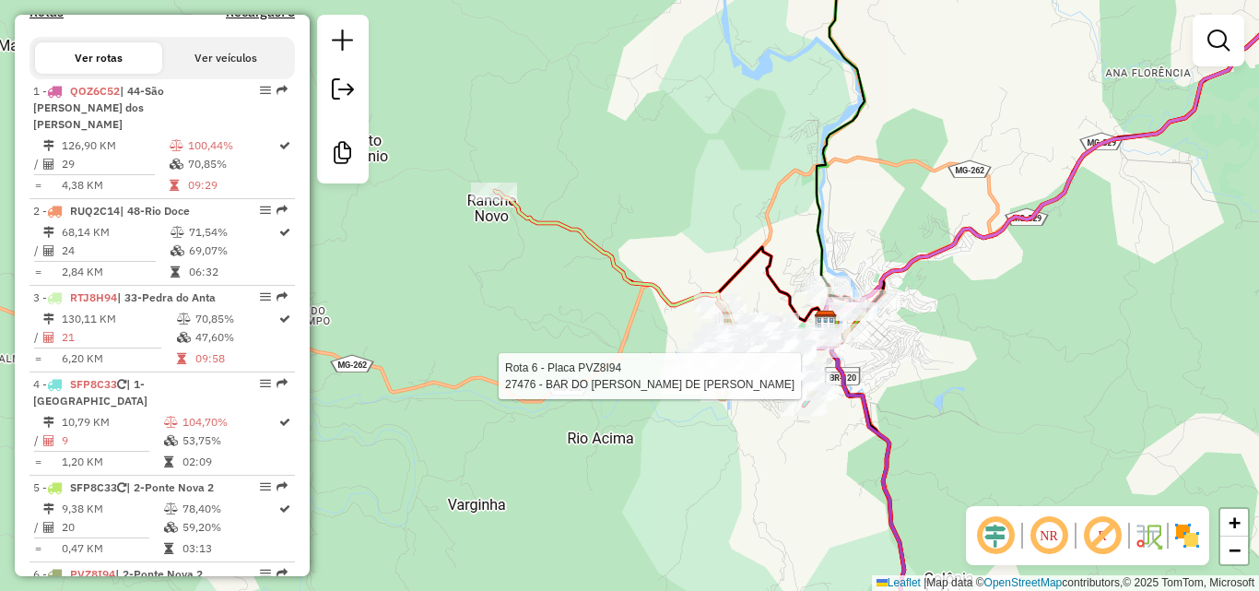
drag, startPoint x: 510, startPoint y: 290, endPoint x: 546, endPoint y: 350, distance: 69.9
click at [548, 356] on div "Rota 6 - Placa PVZ8I94 27476 - BAR DO JOAO DE [PERSON_NAME] de atendimento Grad…" at bounding box center [629, 295] width 1259 height 591
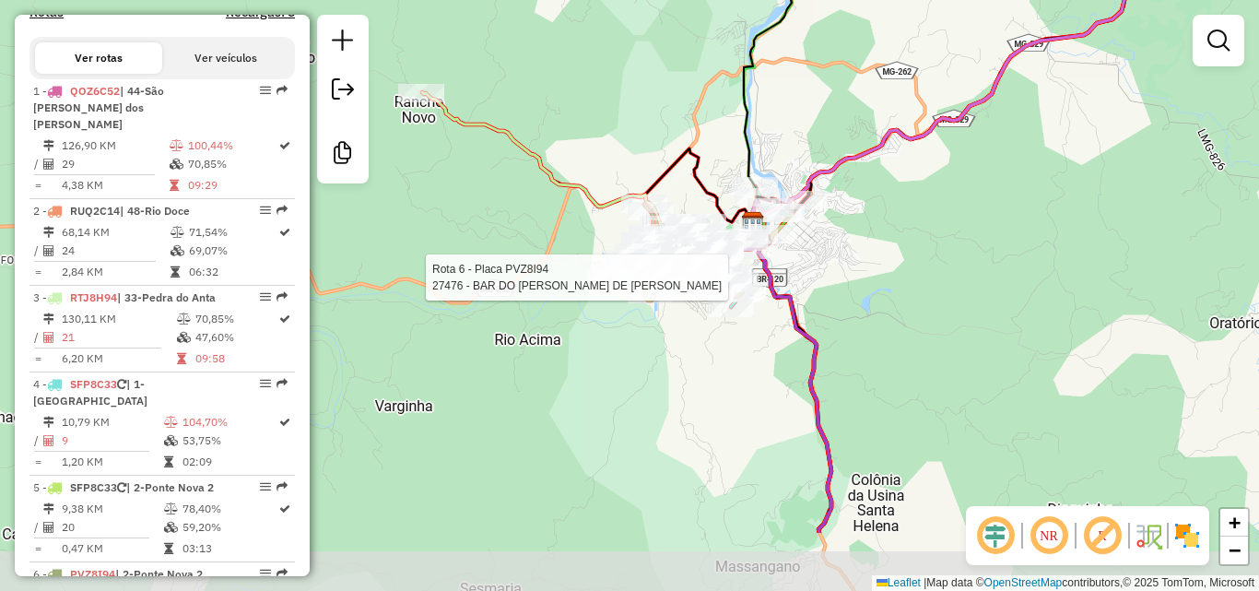
drag, startPoint x: 549, startPoint y: 318, endPoint x: 466, endPoint y: 200, distance: 144.8
click at [466, 200] on div "Rota 6 - Placa PVZ8I94 27476 - BAR DO JOAO DE [PERSON_NAME] de atendimento Grad…" at bounding box center [629, 295] width 1259 height 591
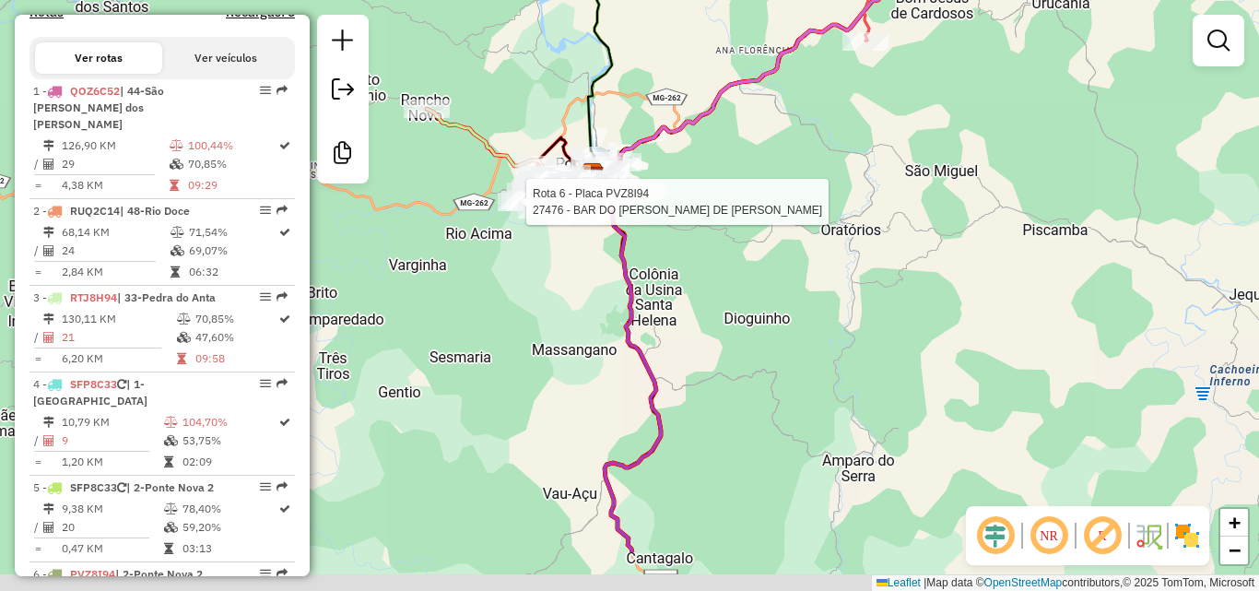
drag, startPoint x: 542, startPoint y: 388, endPoint x: 500, endPoint y: 277, distance: 118.5
click at [500, 277] on div "Rota 6 - Placa PVZ8I94 27476 - BAR DO JOAO DE [PERSON_NAME] de atendimento Grad…" at bounding box center [629, 295] width 1259 height 591
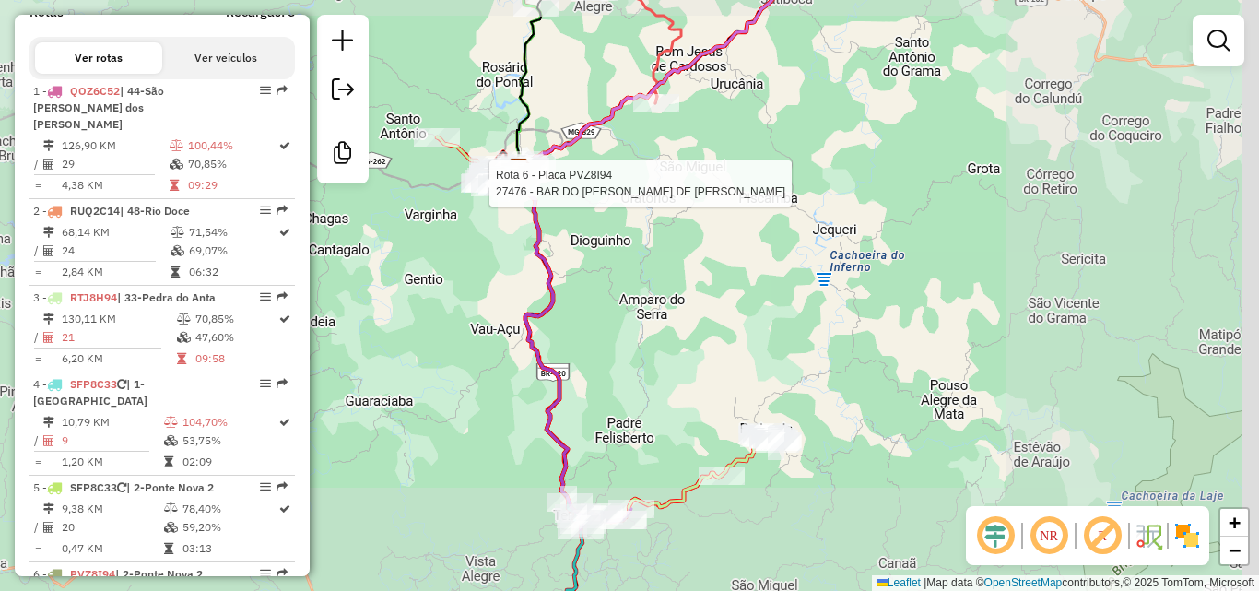
drag, startPoint x: 518, startPoint y: 332, endPoint x: 472, endPoint y: 249, distance: 94.9
click at [472, 249] on div "Rota 6 - Placa PVZ8I94 27476 - BAR DO JOAO DE [PERSON_NAME] de atendimento Grad…" at bounding box center [629, 295] width 1259 height 591
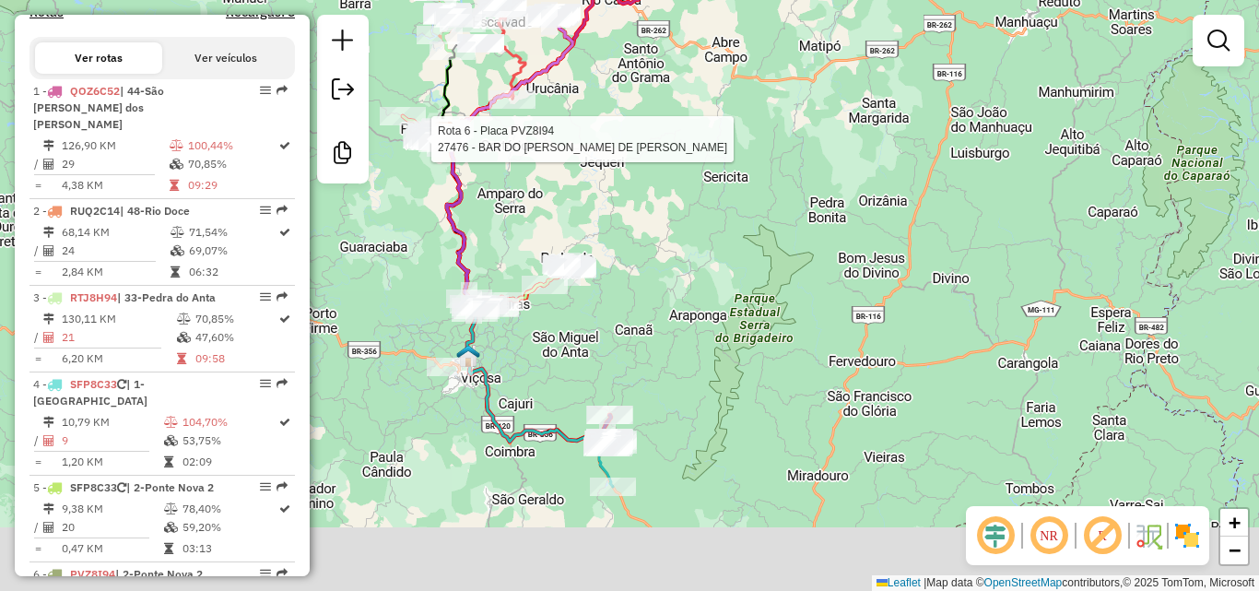
drag, startPoint x: 550, startPoint y: 341, endPoint x: 487, endPoint y: 232, distance: 126.0
click at [487, 232] on div "Rota 6 - Placa PVZ8I94 27476 - BAR DO JOAO DE [PERSON_NAME] de atendimento Grad…" at bounding box center [629, 295] width 1259 height 591
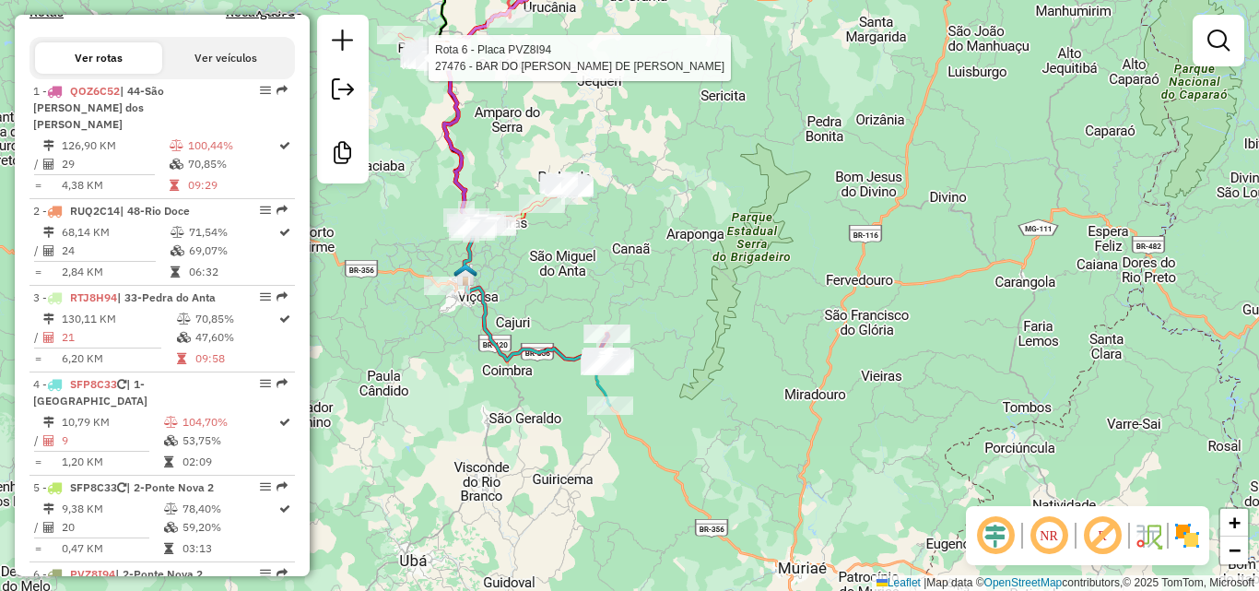
drag, startPoint x: 523, startPoint y: 374, endPoint x: 520, endPoint y: 285, distance: 89.5
click at [520, 285] on div "Rota 6 - Placa PVZ8I94 27476 - BAR DO JOAO DE [PERSON_NAME] de atendimento Grad…" at bounding box center [629, 295] width 1259 height 591
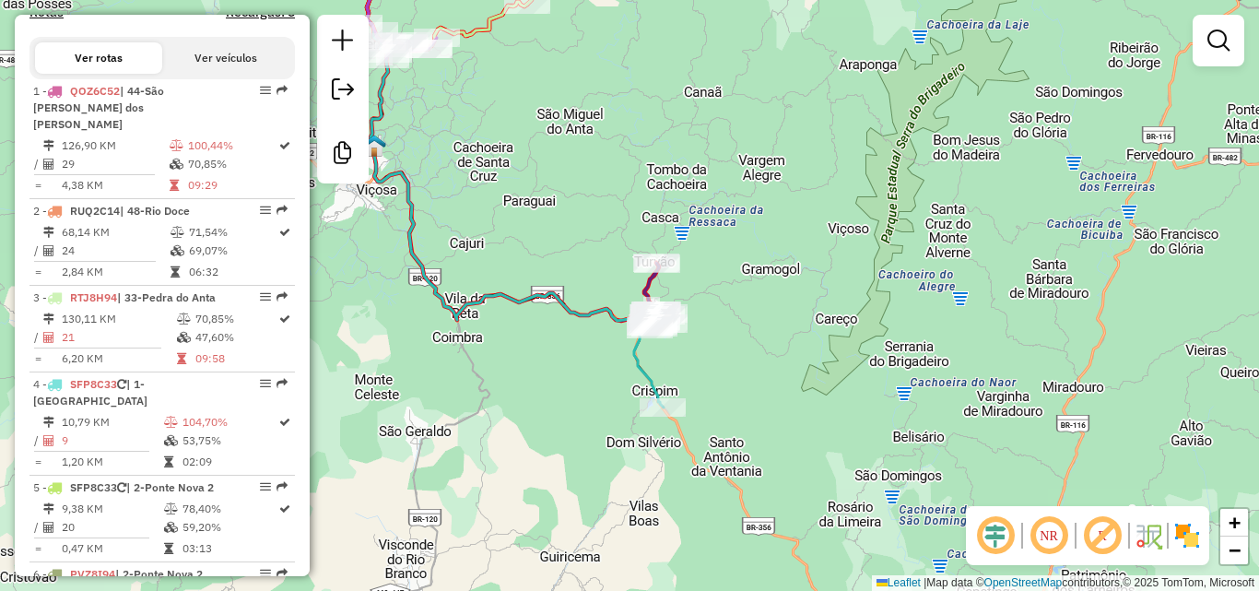
drag, startPoint x: 549, startPoint y: 362, endPoint x: 644, endPoint y: 493, distance: 162.3
click at [644, 493] on div "Rota 6 - Placa PVZ8I94 27476 - BAR DO JOAO DE [PERSON_NAME] de atendimento Grad…" at bounding box center [629, 295] width 1259 height 591
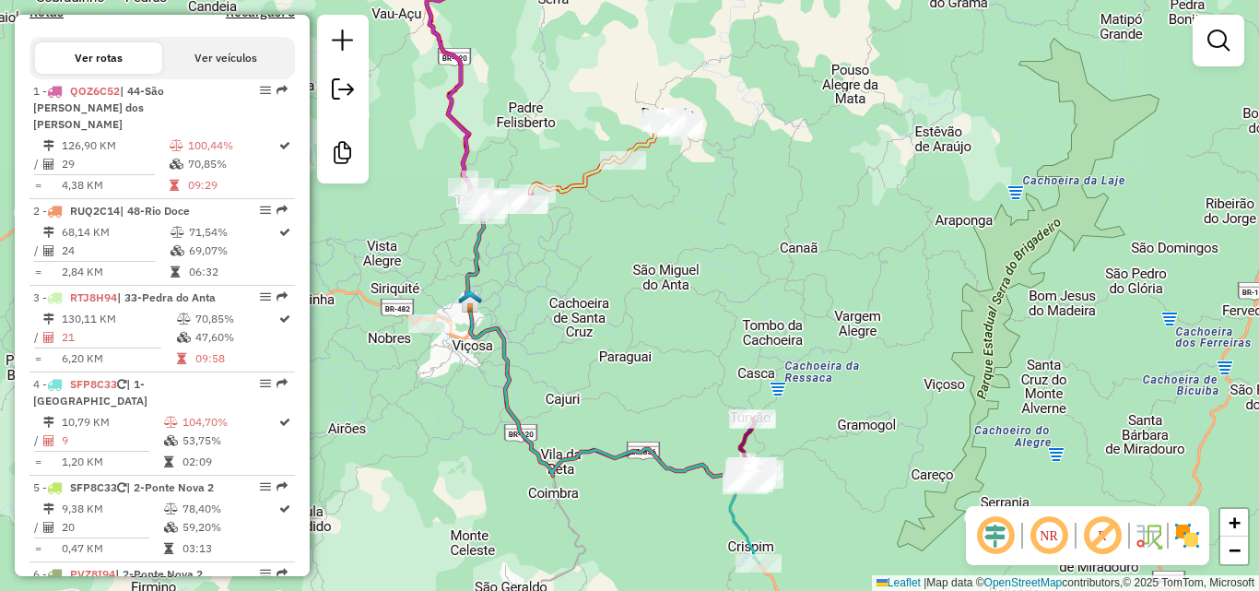
drag, startPoint x: 598, startPoint y: 306, endPoint x: 611, endPoint y: 421, distance: 116.0
click at [611, 421] on div "Rota 6 - Placa PVZ8I94 27476 - BAR DO JOAO DE [PERSON_NAME] de atendimento Grad…" at bounding box center [629, 295] width 1259 height 591
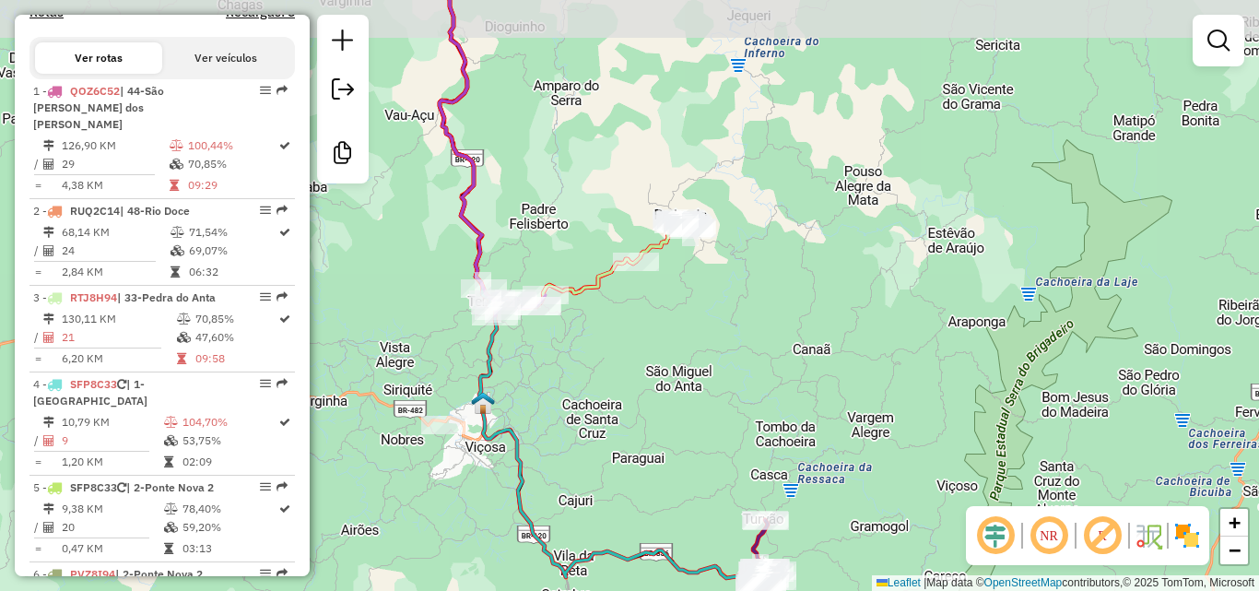
drag, startPoint x: 592, startPoint y: 374, endPoint x: 654, endPoint y: 495, distance: 135.6
click at [654, 495] on div "Rota 6 - Placa PVZ8I94 27476 - BAR DO JOAO DE [PERSON_NAME] de atendimento Grad…" at bounding box center [629, 295] width 1259 height 591
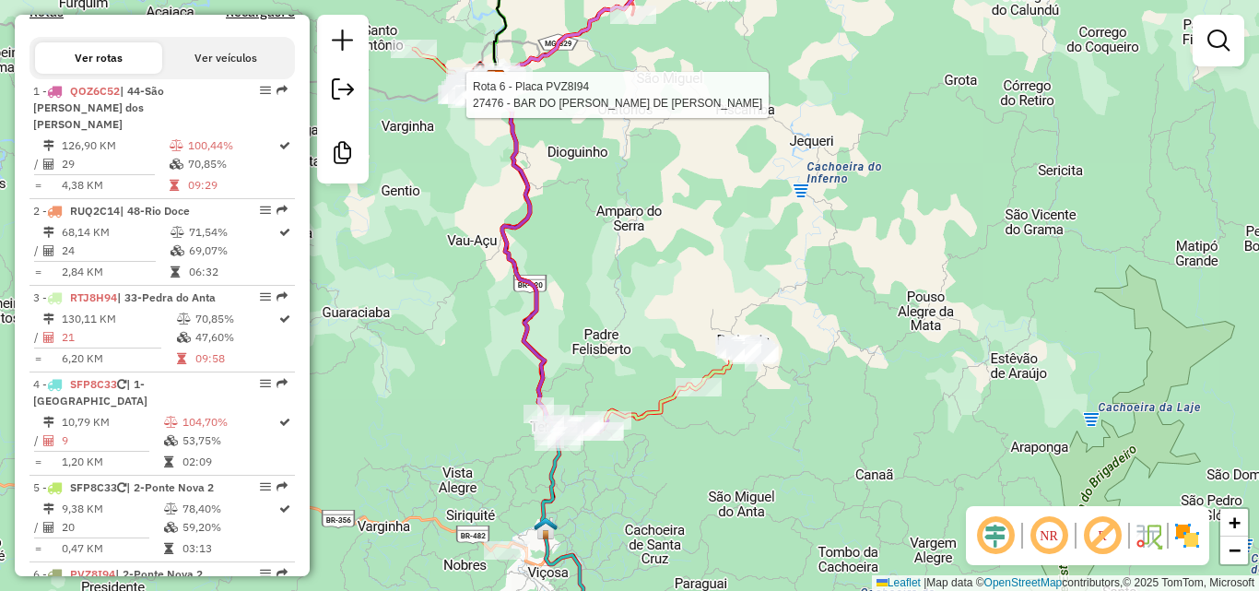
drag, startPoint x: 601, startPoint y: 302, endPoint x: 635, endPoint y: 420, distance: 122.8
click at [635, 420] on div "Rota 6 - Placa PVZ8I94 27476 - BAR DO JOAO DE [PERSON_NAME] de atendimento Grad…" at bounding box center [629, 295] width 1259 height 591
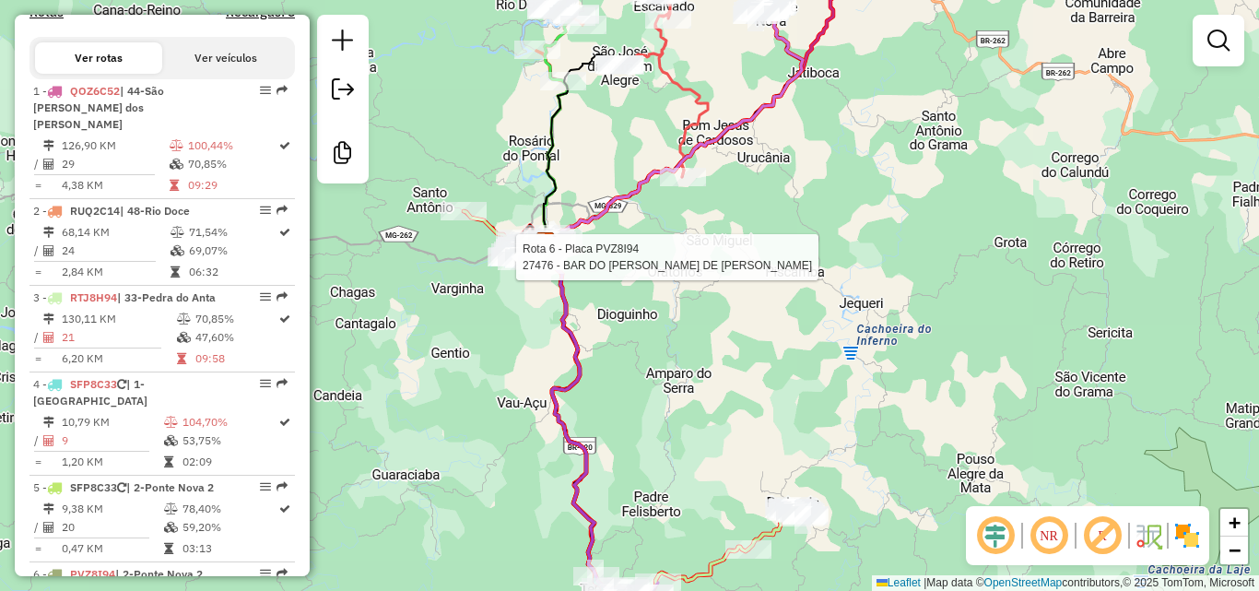
drag, startPoint x: 643, startPoint y: 418, endPoint x: 676, endPoint y: 479, distance: 70.1
click at [682, 490] on div "Rota 6 - Placa PVZ8I94 27476 - BAR DO JOAO DE [PERSON_NAME] de atendimento Grad…" at bounding box center [629, 295] width 1259 height 591
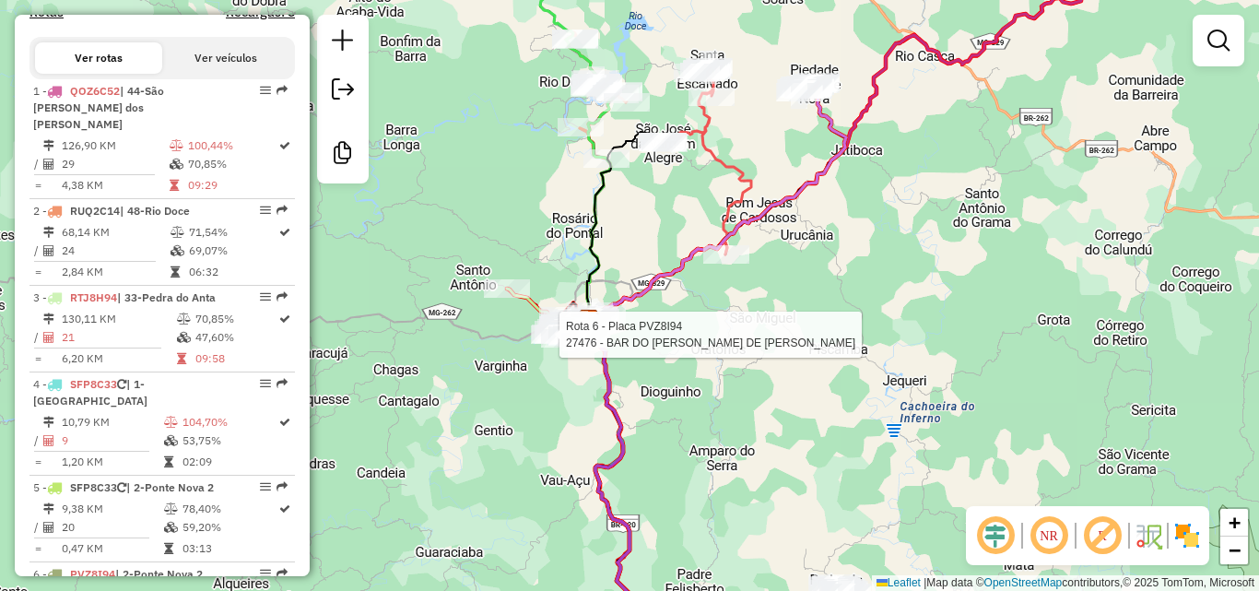
drag, startPoint x: 628, startPoint y: 397, endPoint x: 651, endPoint y: 434, distance: 43.5
click at [651, 434] on div "Rota 6 - Placa PVZ8I94 27476 - BAR DO JOAO DE [PERSON_NAME] de atendimento Grad…" at bounding box center [629, 295] width 1259 height 591
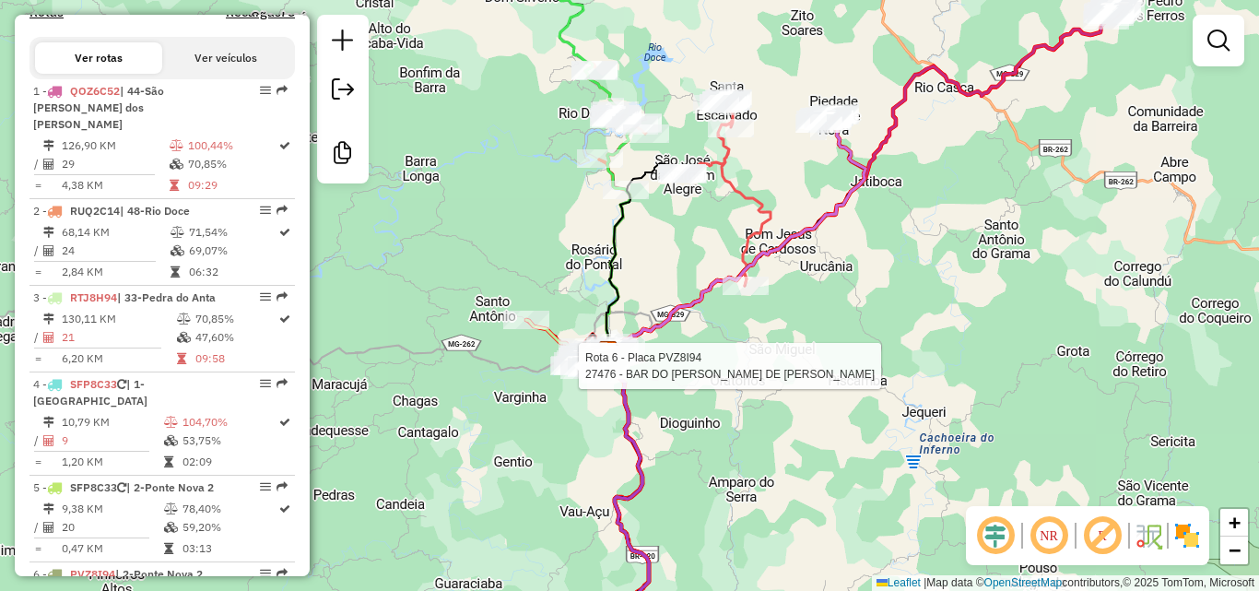
click at [584, 431] on div "Rota 6 - Placa PVZ8I94 27476 - BAR DO JOAO DE [PERSON_NAME] de atendimento Grad…" at bounding box center [629, 295] width 1259 height 591
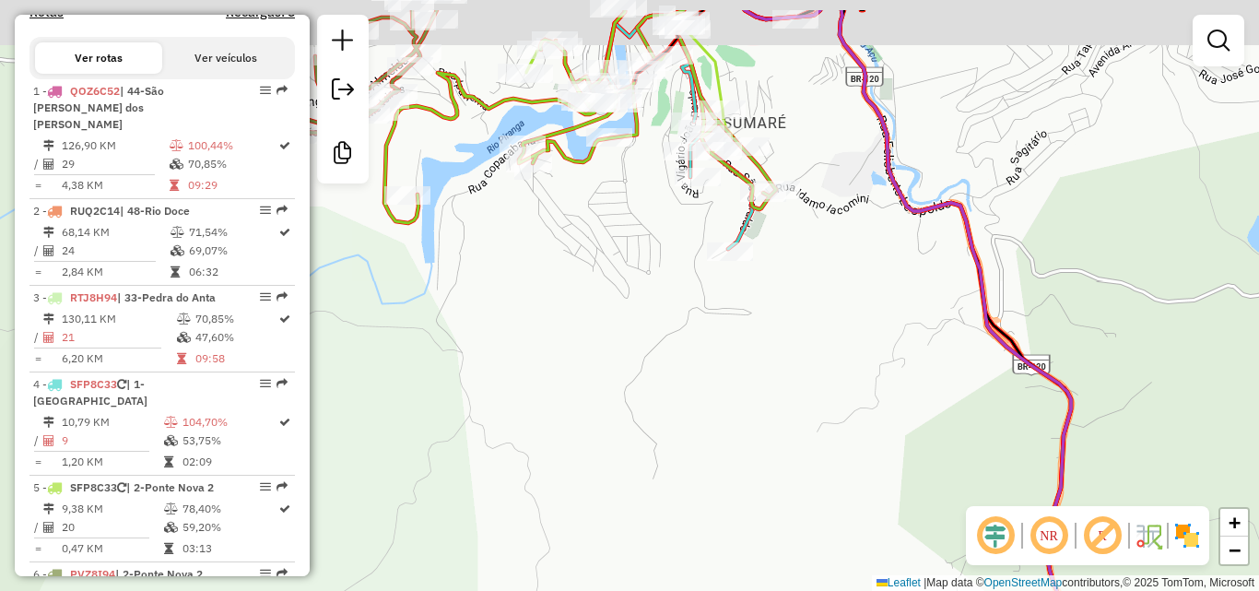
drag, startPoint x: 652, startPoint y: 225, endPoint x: 649, endPoint y: 454, distance: 228.6
click at [651, 454] on div "Janela de atendimento Grade de atendimento Capacidade Transportadoras Veículos …" at bounding box center [629, 295] width 1259 height 591
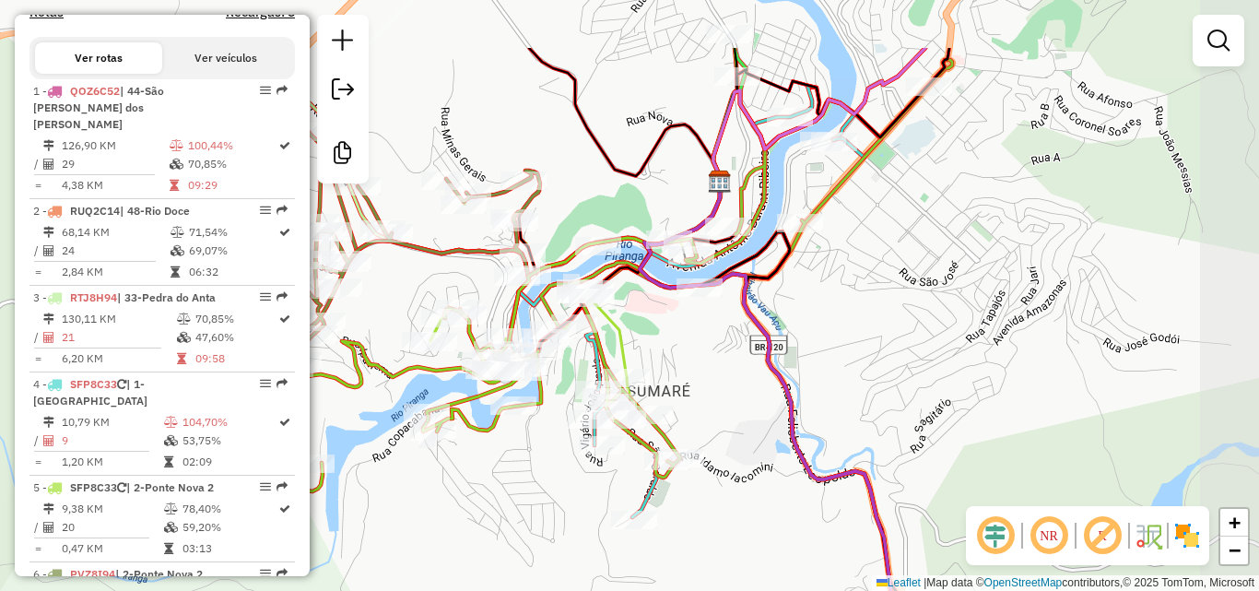
drag, startPoint x: 633, startPoint y: 431, endPoint x: 538, endPoint y: 523, distance: 132.3
click at [538, 523] on div "Janela de atendimento Grade de atendimento Capacidade Transportadoras Veículos …" at bounding box center [629, 295] width 1259 height 591
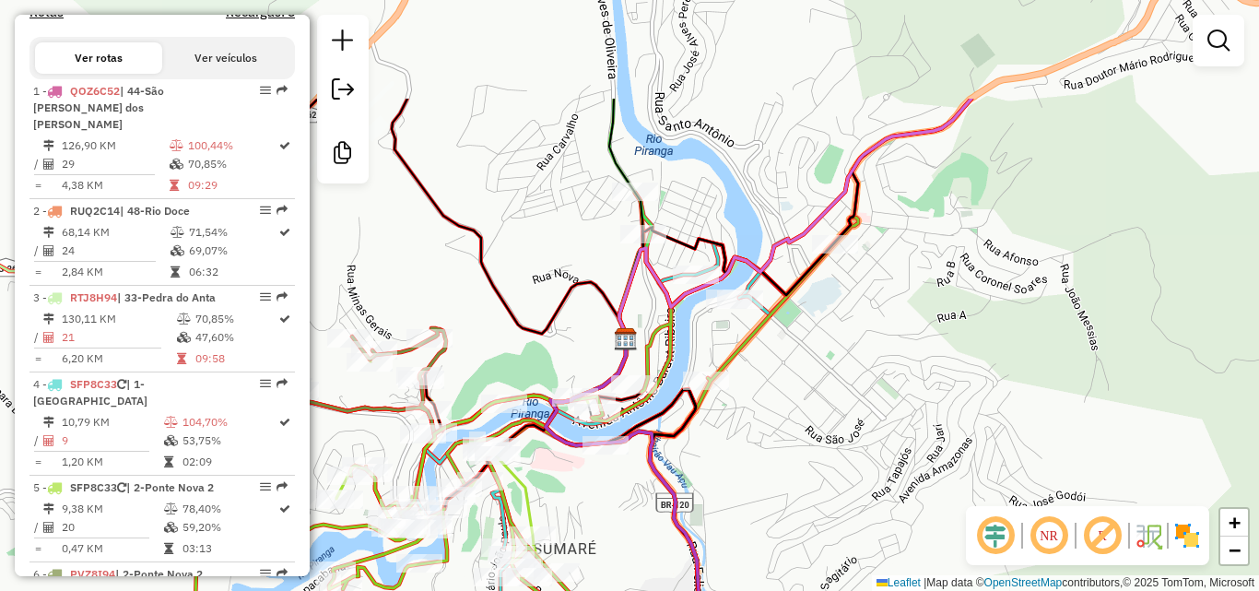
drag, startPoint x: 844, startPoint y: 320, endPoint x: 749, endPoint y: 483, distance: 188.8
click at [749, 483] on div "Janela de atendimento Grade de atendimento Capacidade Transportadoras Veículos …" at bounding box center [629, 295] width 1259 height 591
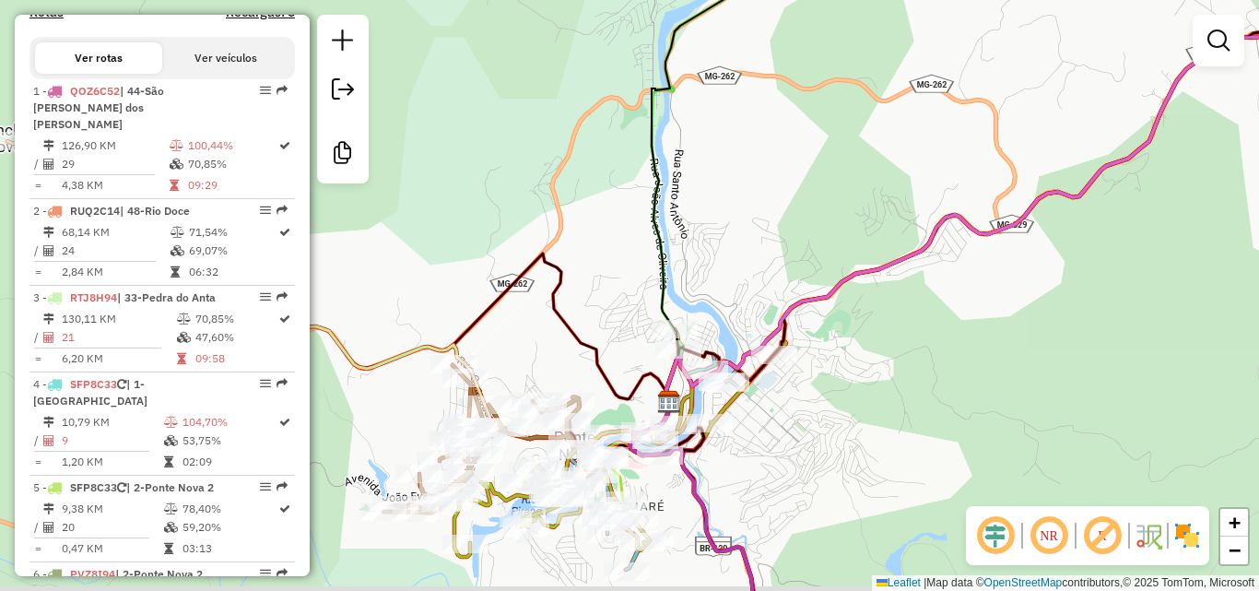
drag, startPoint x: 811, startPoint y: 486, endPoint x: 682, endPoint y: 384, distance: 164.1
click at [682, 385] on div "Janela de atendimento Grade de atendimento Capacidade Transportadoras Veículos …" at bounding box center [629, 295] width 1259 height 591
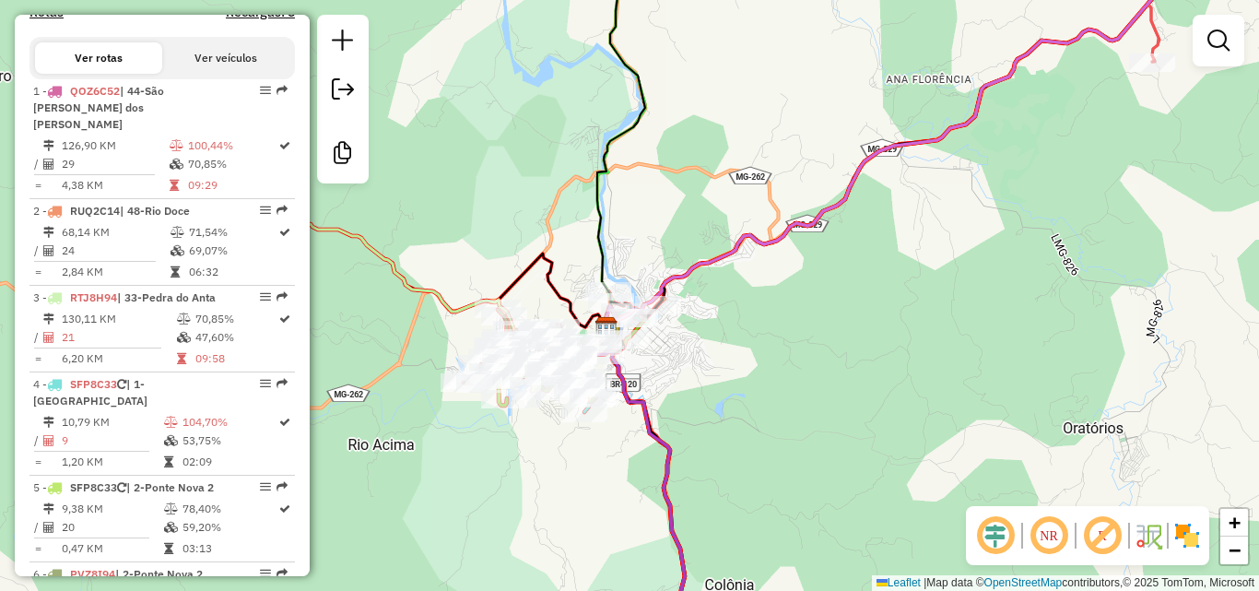
drag, startPoint x: 722, startPoint y: 432, endPoint x: 634, endPoint y: 339, distance: 127.8
click at [643, 349] on div "Janela de atendimento Grade de atendimento Capacidade Transportadoras Veículos …" at bounding box center [629, 295] width 1259 height 591
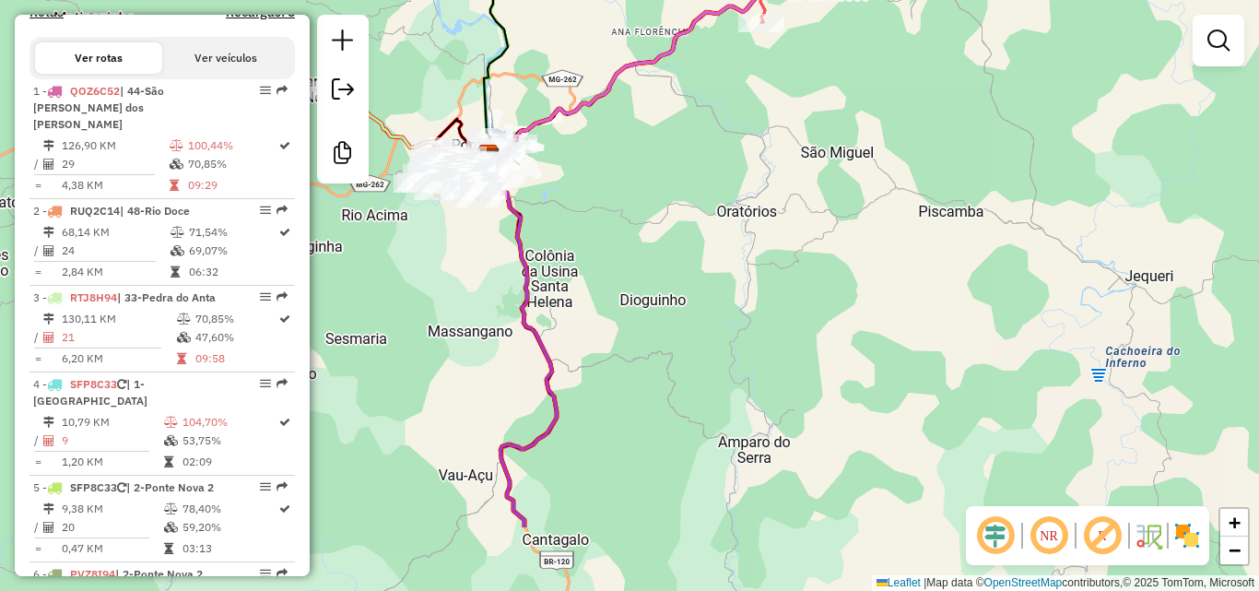
drag, startPoint x: 748, startPoint y: 456, endPoint x: 675, endPoint y: 334, distance: 142.6
click at [675, 334] on div "Janela de atendimento Grade de atendimento Capacidade Transportadoras Veículos …" at bounding box center [629, 295] width 1259 height 591
